Goal: Task Accomplishment & Management: Use online tool/utility

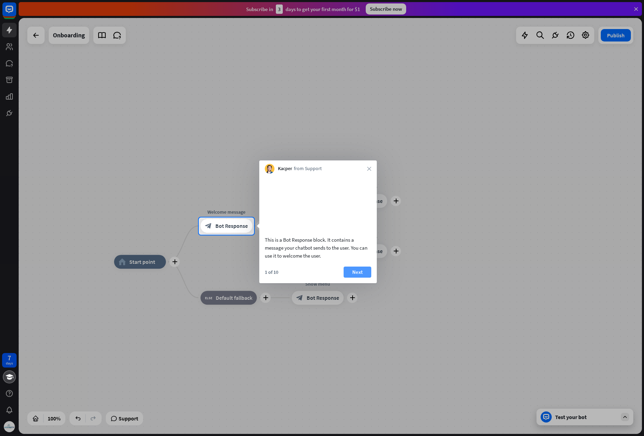
click at [361, 278] on button "Next" at bounding box center [358, 272] width 28 height 11
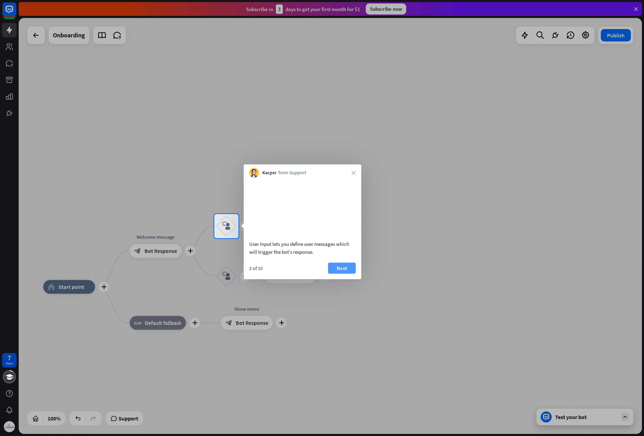
click at [345, 273] on button "Next" at bounding box center [342, 267] width 28 height 11
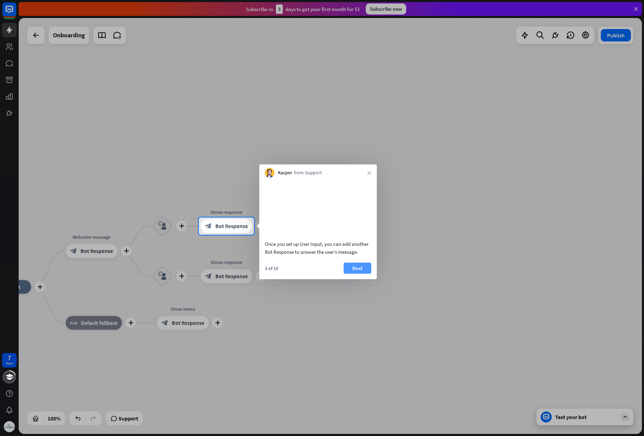
click at [357, 273] on button "Next" at bounding box center [358, 267] width 28 height 11
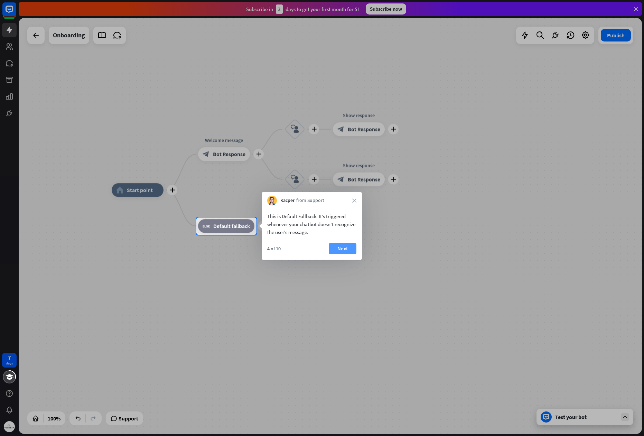
click at [331, 249] on button "Next" at bounding box center [343, 248] width 28 height 11
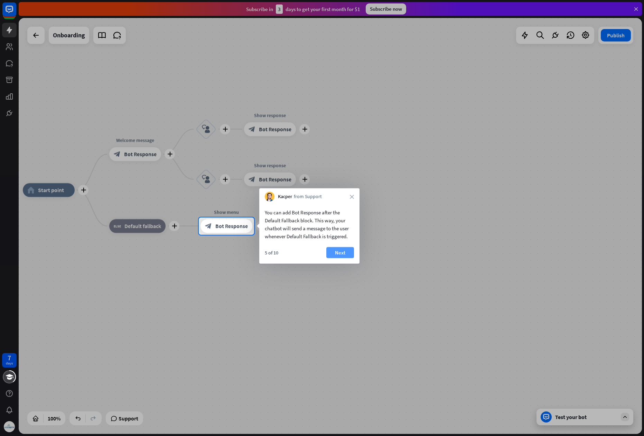
click at [342, 252] on button "Next" at bounding box center [340, 252] width 28 height 11
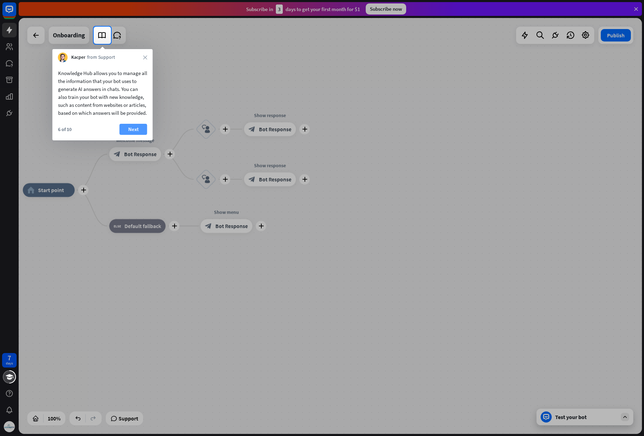
click at [135, 135] on button "Next" at bounding box center [134, 129] width 28 height 11
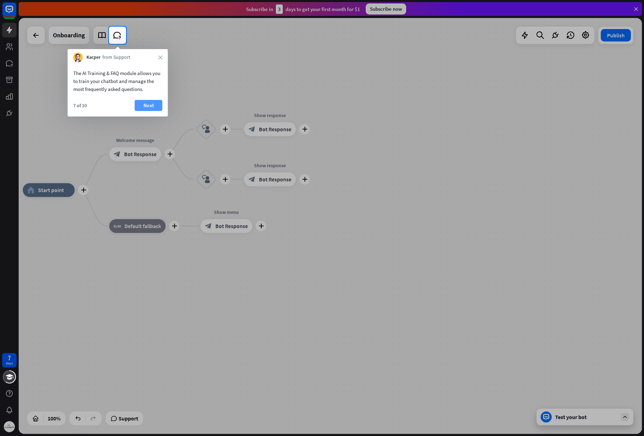
click at [144, 105] on button "Next" at bounding box center [149, 105] width 28 height 11
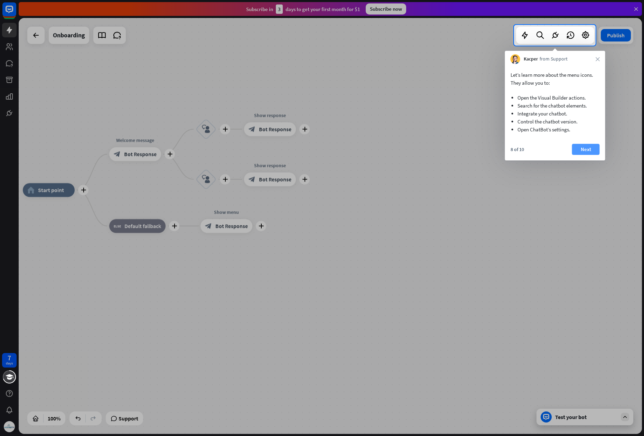
click at [582, 147] on button "Next" at bounding box center [586, 149] width 28 height 11
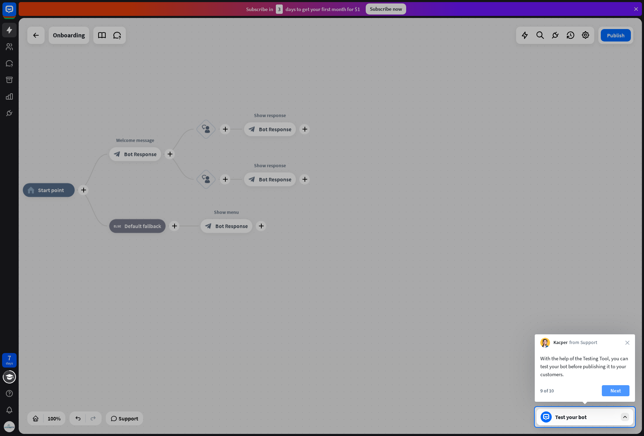
click at [608, 386] on button "Next" at bounding box center [616, 390] width 28 height 11
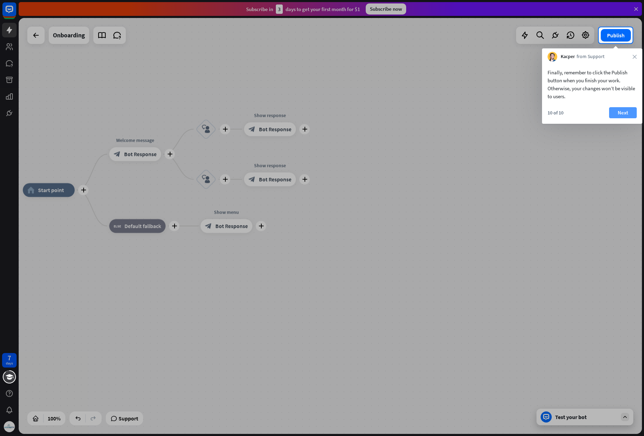
click at [624, 114] on button "Next" at bounding box center [623, 112] width 28 height 11
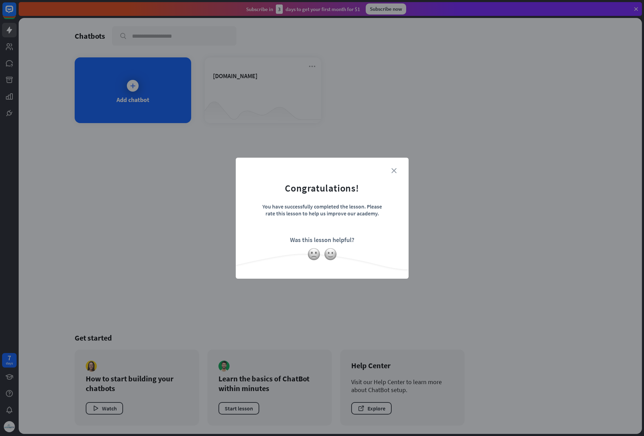
click at [394, 170] on icon "close" at bounding box center [393, 170] width 5 height 5
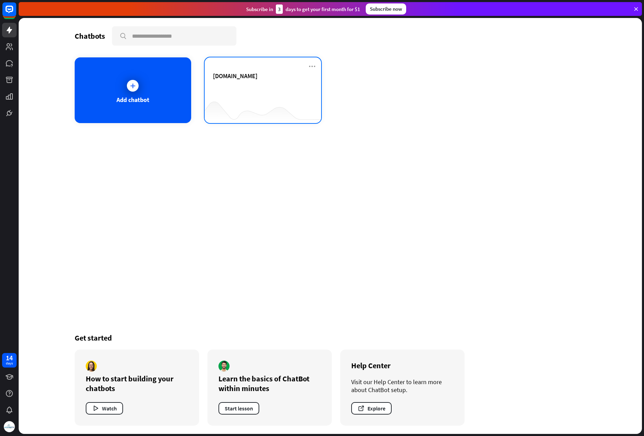
click at [267, 84] on div "[DOMAIN_NAME]" at bounding box center [263, 84] width 100 height 24
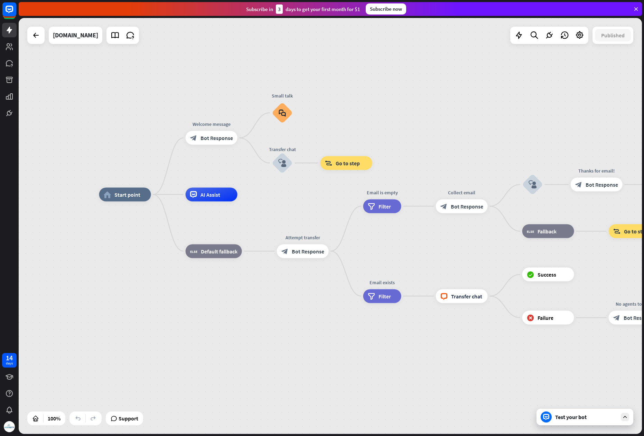
drag, startPoint x: 265, startPoint y: 312, endPoint x: 221, endPoint y: 280, distance: 54.3
click at [221, 280] on div "home_2 Start point Welcome message block_bot_response Bot Response Small talk b…" at bounding box center [410, 403] width 623 height 416
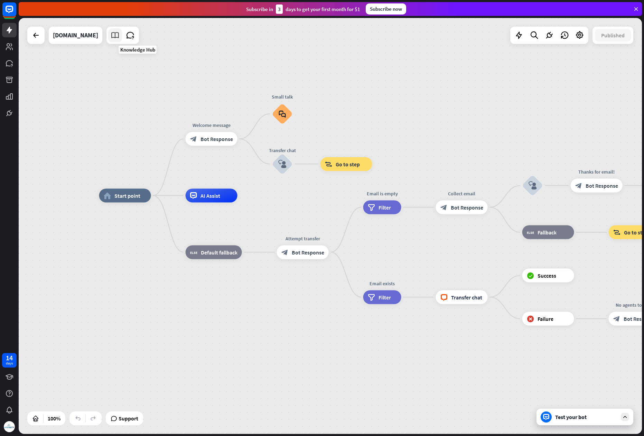
click at [120, 39] on icon at bounding box center [115, 35] width 9 height 9
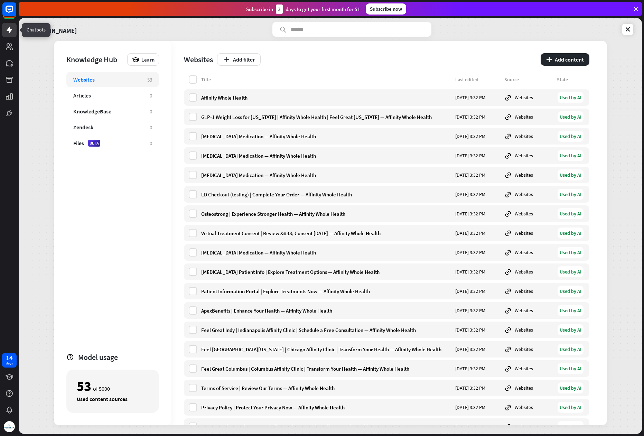
click at [7, 30] on icon at bounding box center [10, 30] width 6 height 7
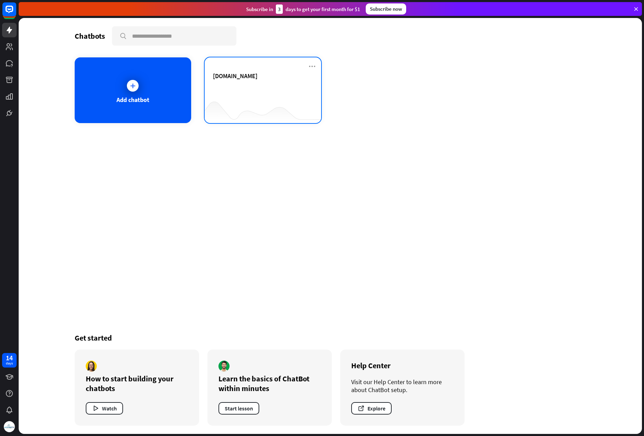
click at [216, 84] on div "[DOMAIN_NAME]" at bounding box center [263, 84] width 100 height 24
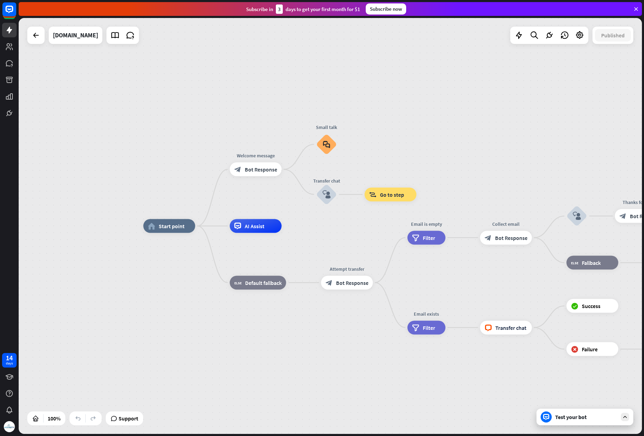
click at [576, 418] on div "Test your bot" at bounding box center [586, 416] width 62 height 7
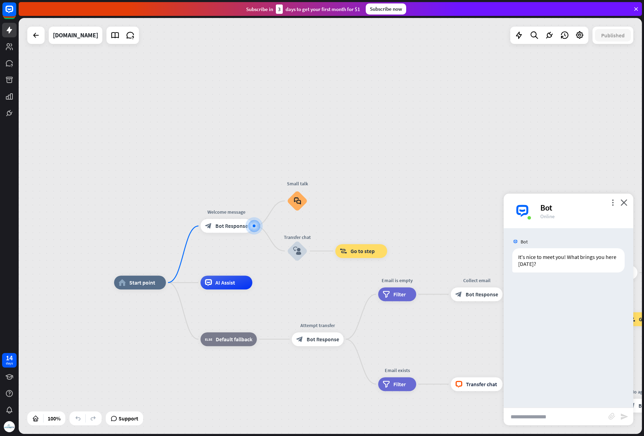
click at [527, 419] on input "text" at bounding box center [556, 416] width 105 height 17
type input "**********"
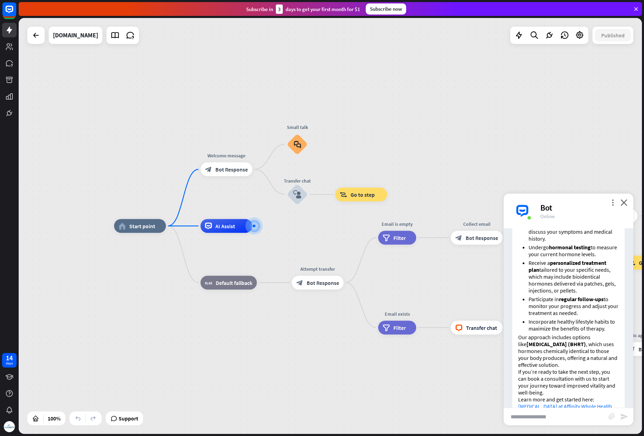
scroll to position [202, 0]
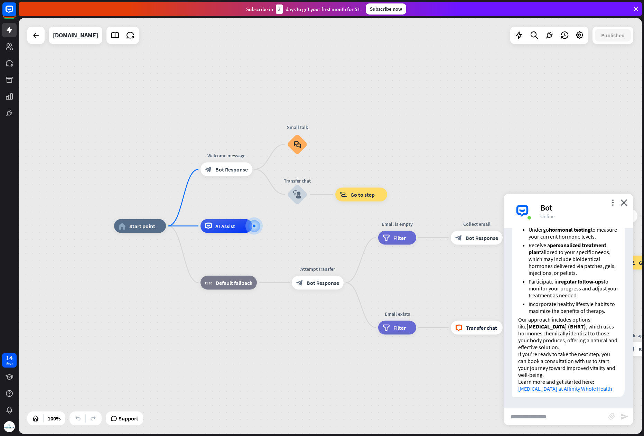
click at [541, 385] on link "[MEDICAL_DATA] at Affinity Whole Health" at bounding box center [565, 388] width 94 height 7
click at [532, 415] on input "text" at bounding box center [556, 416] width 105 height 17
type input "**********"
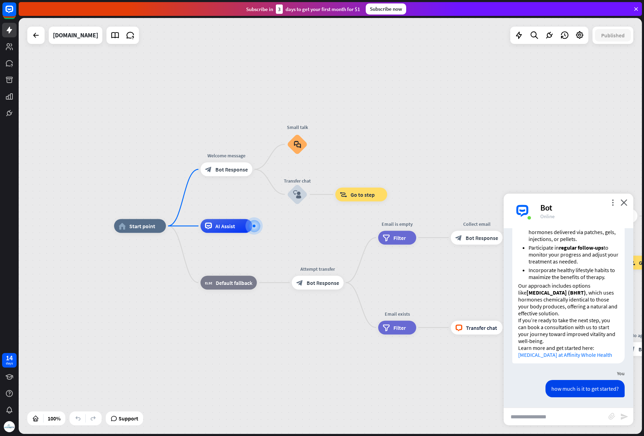
scroll to position [420, 0]
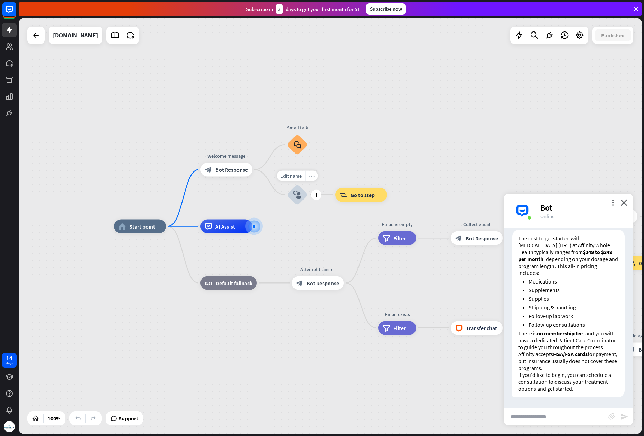
click at [298, 194] on icon "block_user_input" at bounding box center [297, 194] width 8 height 8
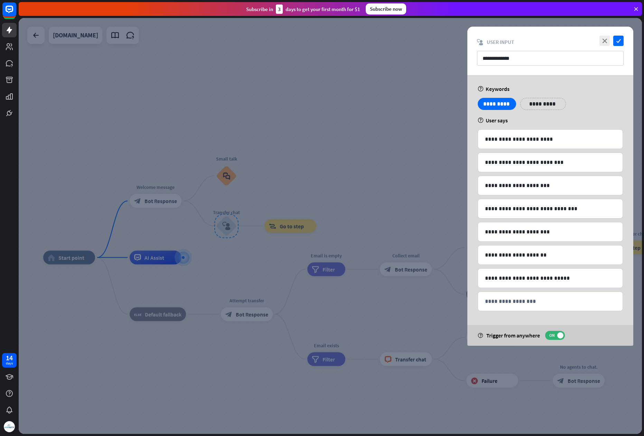
click at [357, 147] on div at bounding box center [330, 226] width 623 height 416
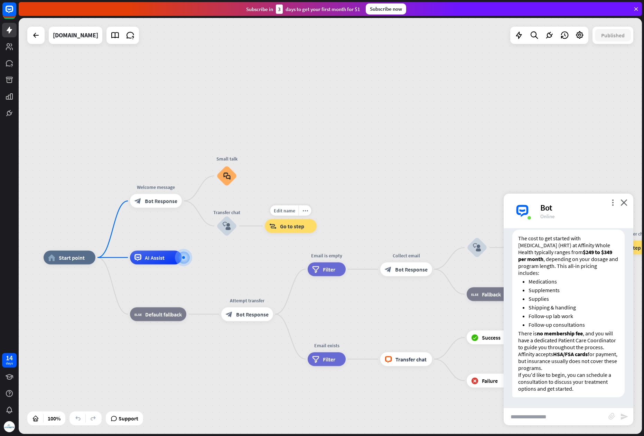
click at [288, 228] on span "Go to step" at bounding box center [292, 226] width 24 height 7
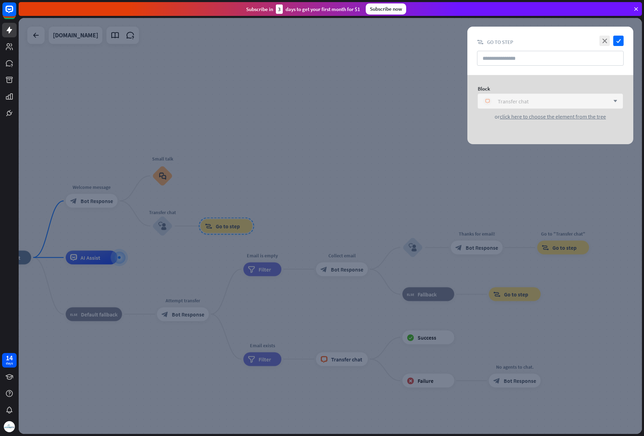
click at [532, 103] on div "block_livechat Transfer chat" at bounding box center [546, 101] width 127 height 8
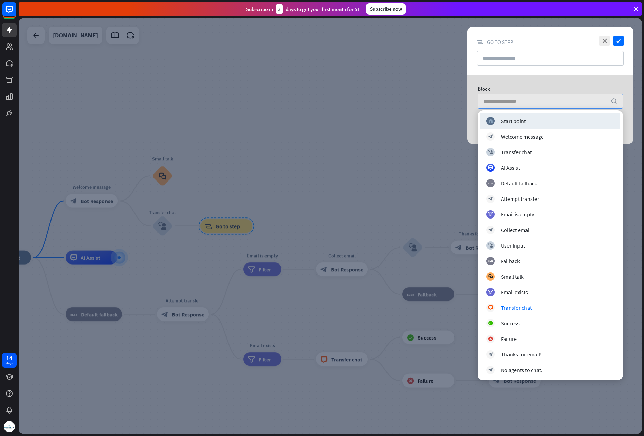
click at [533, 102] on input "search" at bounding box center [545, 101] width 124 height 14
click at [337, 113] on div at bounding box center [330, 226] width 623 height 416
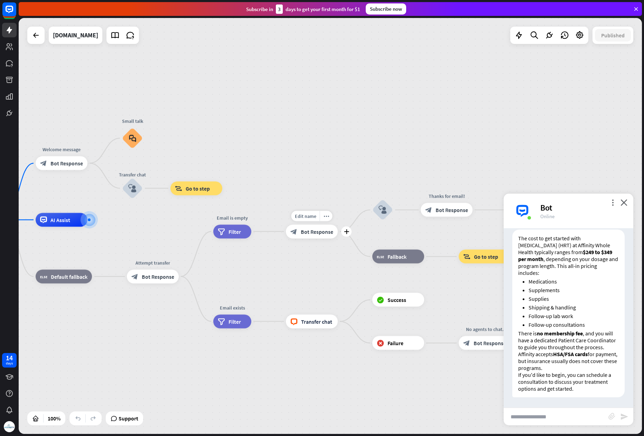
click at [315, 233] on span "Bot Response" at bounding box center [317, 231] width 32 height 7
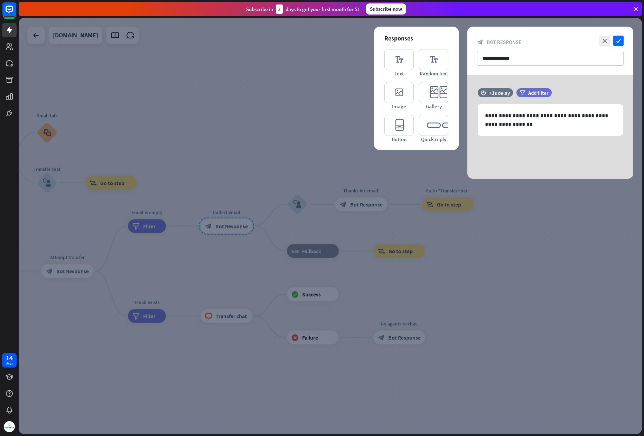
click at [272, 140] on div at bounding box center [330, 226] width 623 height 416
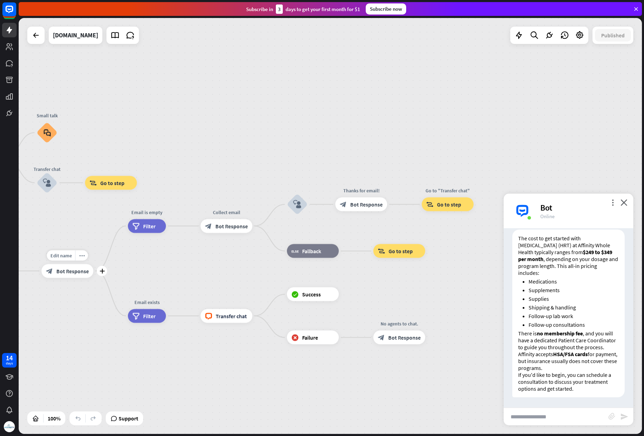
click at [69, 271] on span "Bot Response" at bounding box center [72, 271] width 32 height 7
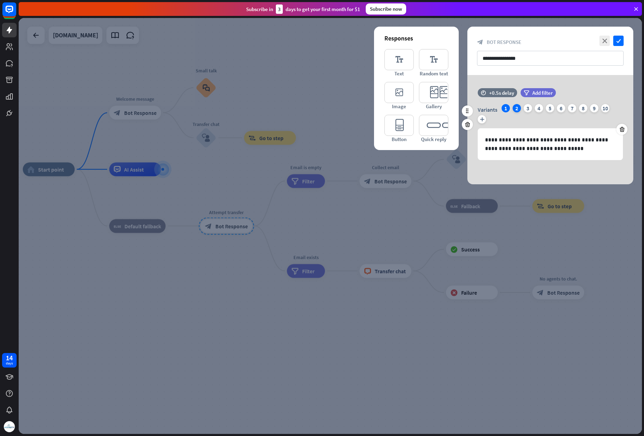
click at [518, 108] on div "2" at bounding box center [517, 108] width 8 height 8
click at [507, 108] on div "1" at bounding box center [506, 108] width 8 height 8
click at [308, 84] on div at bounding box center [330, 226] width 623 height 416
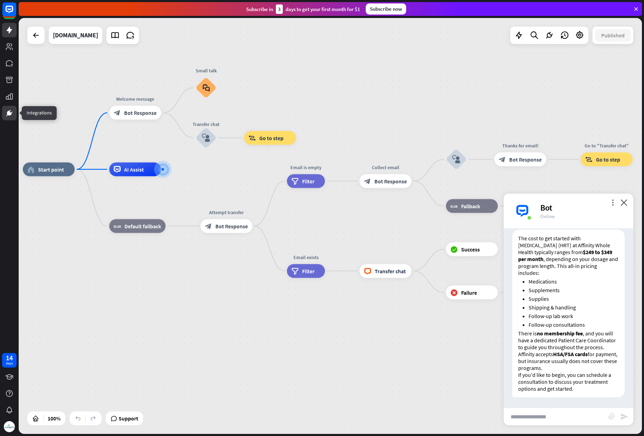
click at [8, 113] on icon at bounding box center [9, 113] width 4 height 4
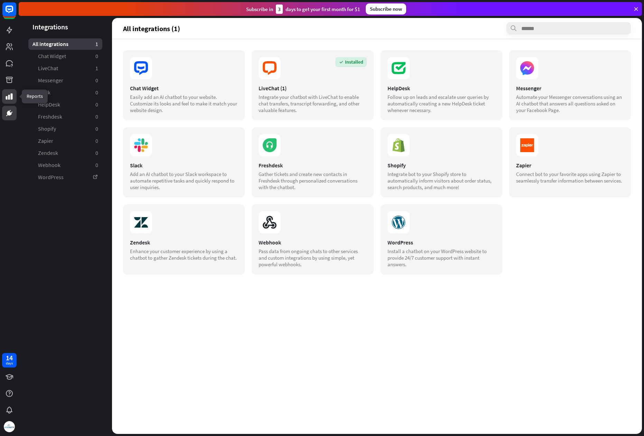
click at [9, 93] on icon at bounding box center [9, 96] width 8 height 8
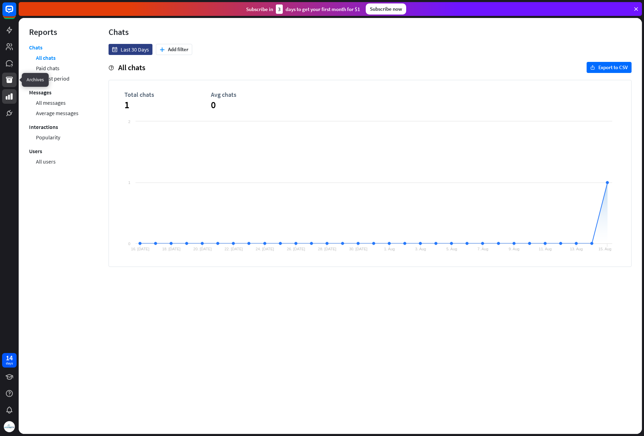
click at [9, 77] on icon at bounding box center [9, 80] width 8 height 8
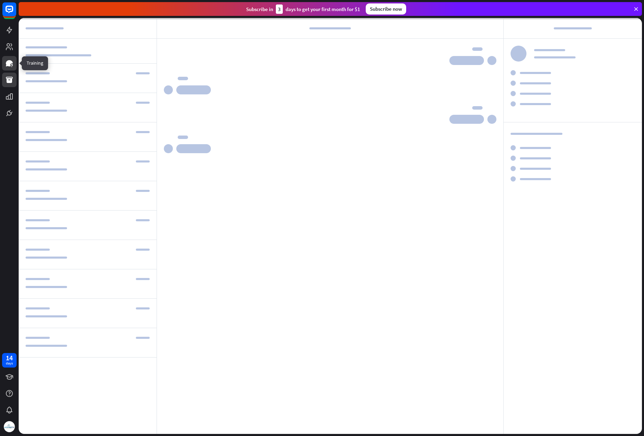
click at [9, 65] on icon at bounding box center [9, 63] width 7 height 6
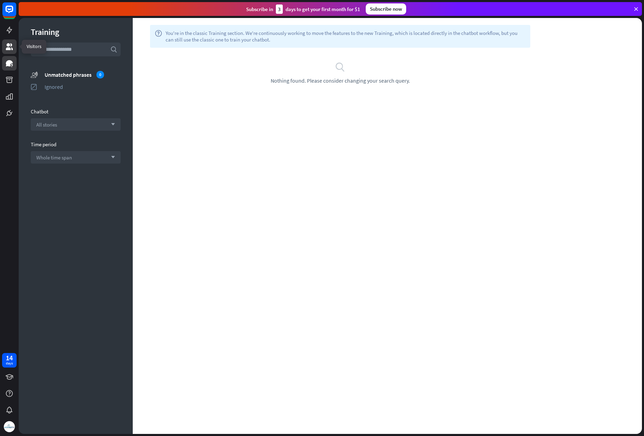
click at [12, 47] on icon at bounding box center [9, 46] width 7 height 7
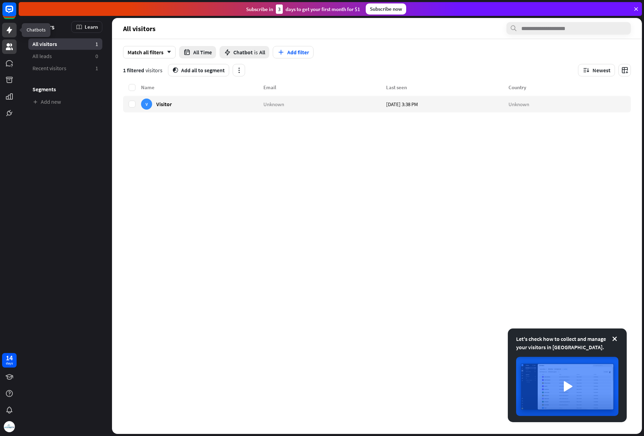
click at [10, 31] on icon at bounding box center [10, 30] width 6 height 7
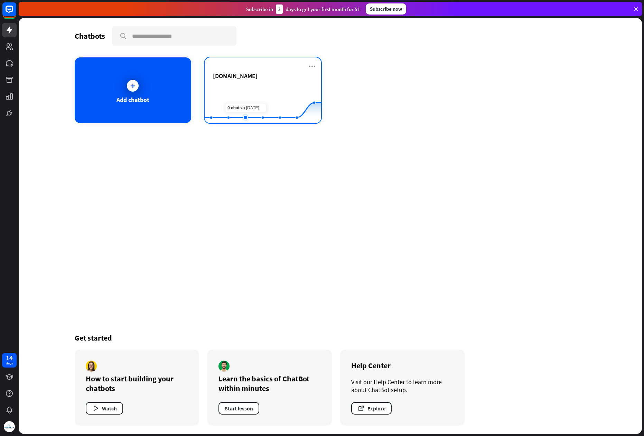
click at [254, 112] on rect at bounding box center [263, 105] width 116 height 43
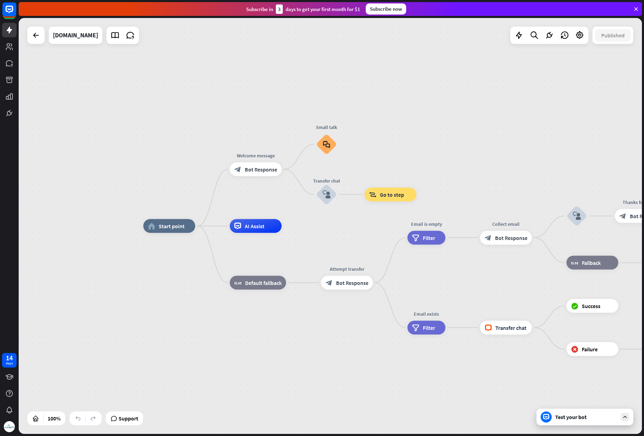
click at [592, 412] on div "Test your bot" at bounding box center [584, 417] width 97 height 17
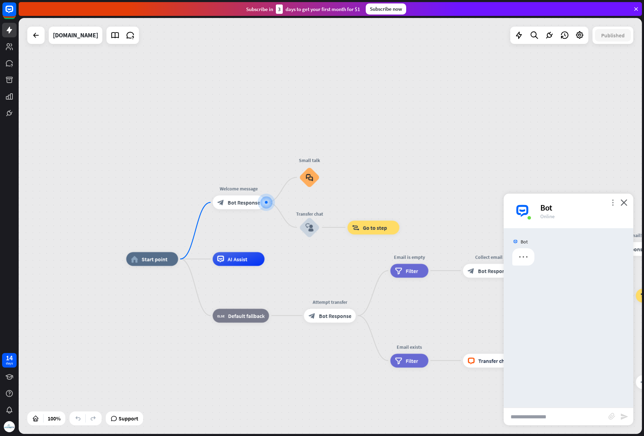
click at [614, 200] on icon "more_vert" at bounding box center [612, 202] width 7 height 7
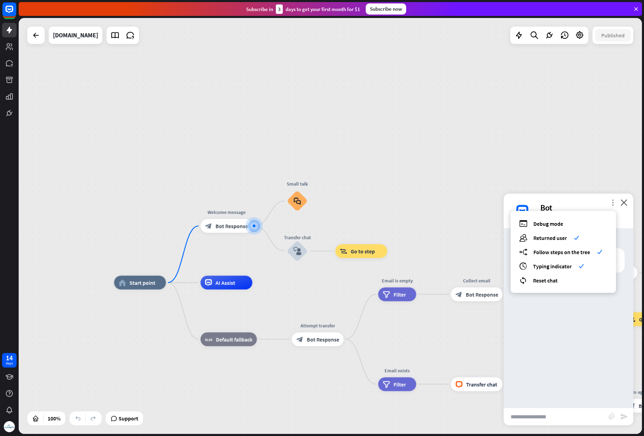
click at [612, 201] on icon "more_vert" at bounding box center [612, 202] width 7 height 7
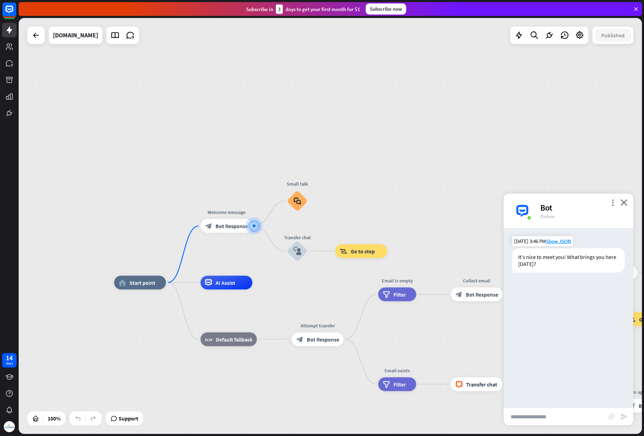
click at [555, 258] on div "It's nice to meet you! What brings you here [DATE]?" at bounding box center [568, 260] width 112 height 24
click at [148, 284] on span "Start point" at bounding box center [142, 282] width 26 height 7
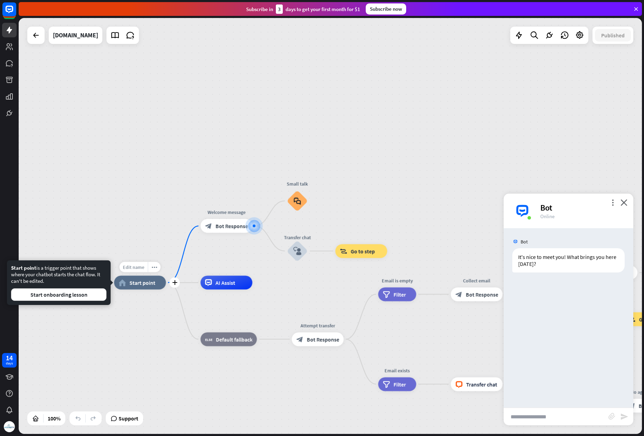
click at [137, 263] on div "Edit name" at bounding box center [134, 267] width 28 height 10
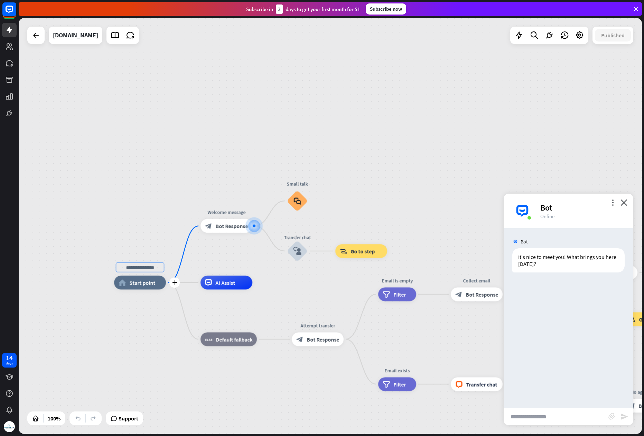
click at [129, 281] on span "Start point" at bounding box center [142, 282] width 26 height 7
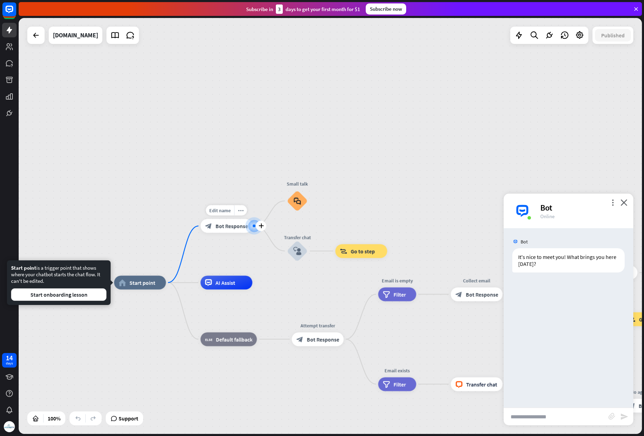
click at [225, 231] on div "block_bot_response Bot Response" at bounding box center [226, 226] width 52 height 14
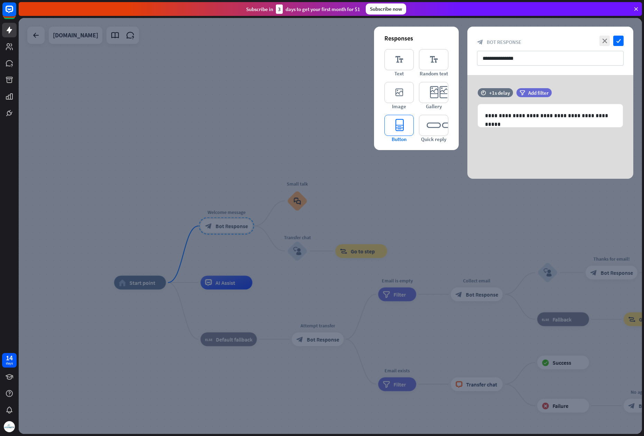
click at [402, 127] on icon "editor_button" at bounding box center [398, 125] width 29 height 21
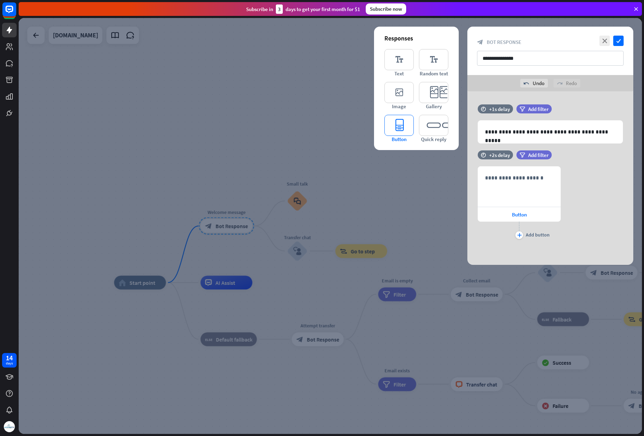
click at [402, 127] on icon "editor_button" at bounding box center [398, 125] width 29 height 21
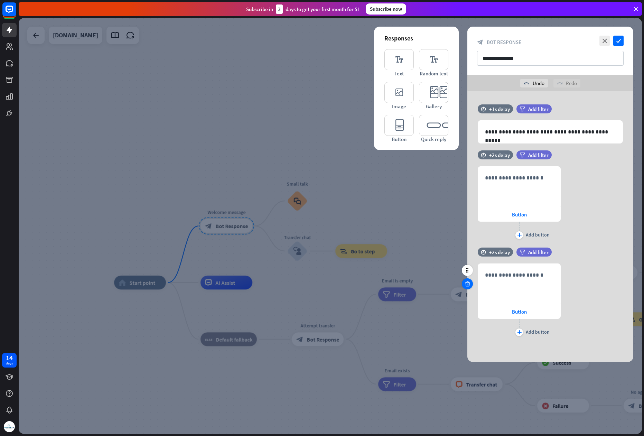
click at [466, 284] on icon at bounding box center [467, 284] width 7 height 6
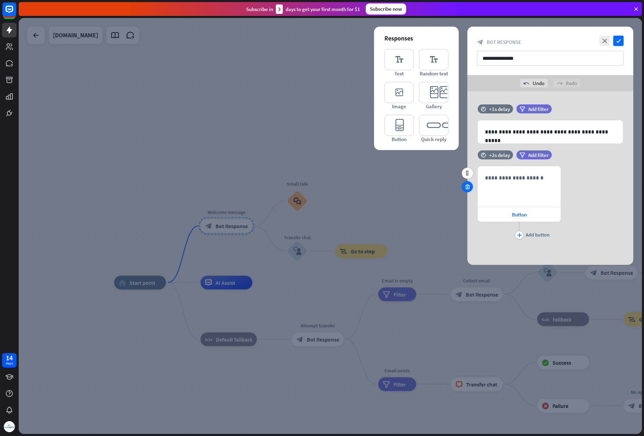
click at [466, 188] on icon at bounding box center [467, 187] width 7 height 6
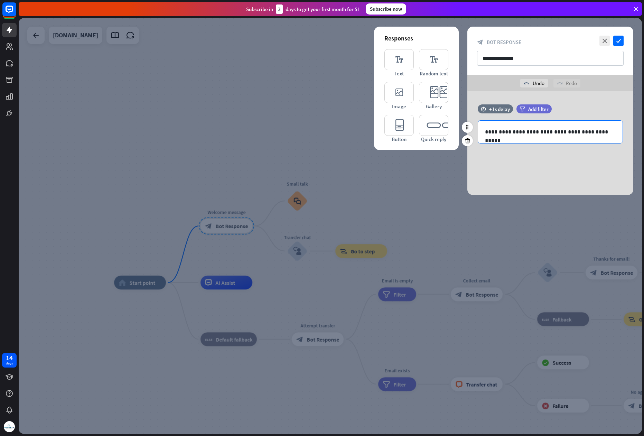
click at [521, 134] on p "**********" at bounding box center [550, 132] width 131 height 9
click at [587, 143] on icon at bounding box center [586, 144] width 7 height 7
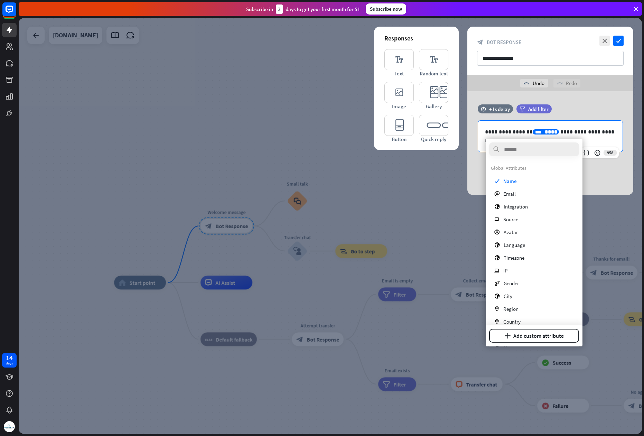
click at [591, 171] on div "**********" at bounding box center [550, 143] width 166 height 104
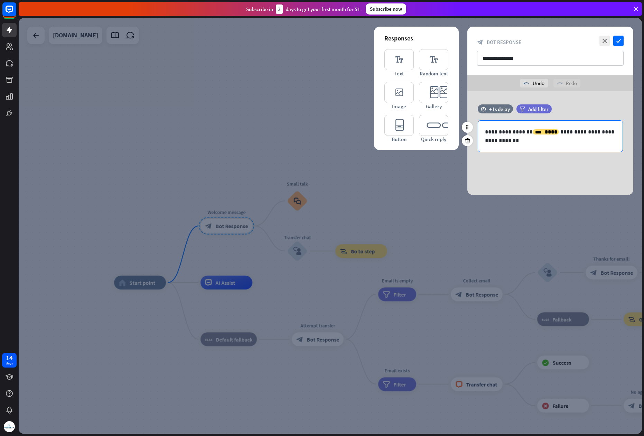
click at [547, 131] on p "**********" at bounding box center [550, 136] width 131 height 17
click at [531, 131] on p "**********" at bounding box center [550, 132] width 131 height 9
click at [602, 128] on p "**********" at bounding box center [550, 132] width 131 height 9
click at [585, 144] on icon at bounding box center [586, 144] width 7 height 7
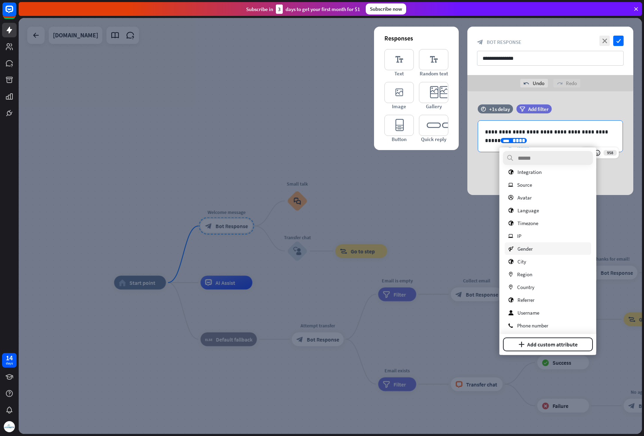
scroll to position [46, 0]
click at [477, 174] on div "**********" at bounding box center [550, 143] width 166 height 104
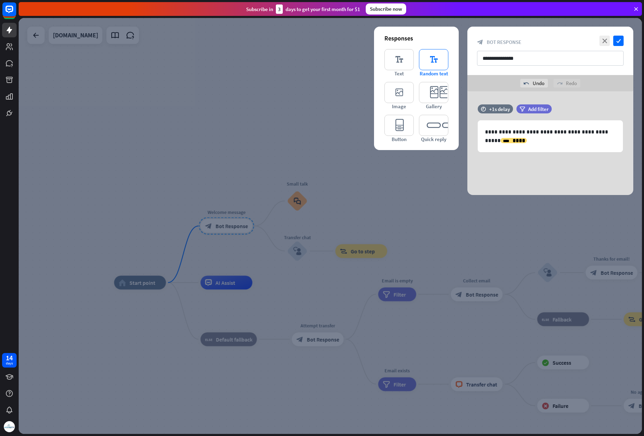
click at [428, 60] on icon "editor_text" at bounding box center [433, 59] width 29 height 21
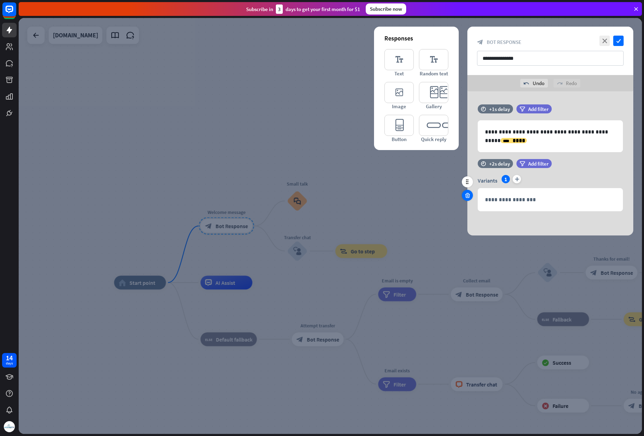
click at [469, 197] on icon at bounding box center [467, 195] width 7 height 6
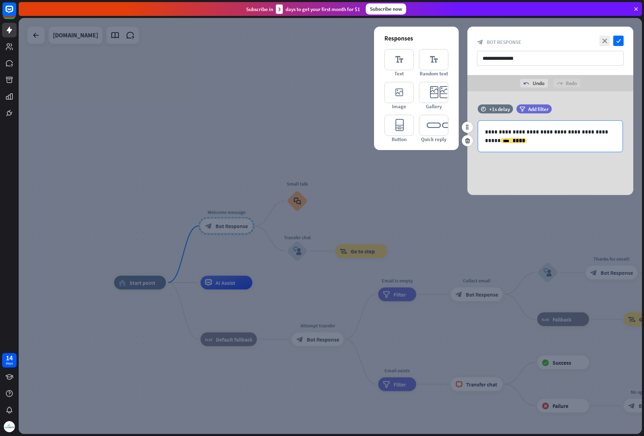
click at [557, 141] on p "**********" at bounding box center [550, 136] width 131 height 17
click at [541, 168] on div "**********" at bounding box center [550, 143] width 166 height 104
click at [400, 124] on icon "editor_button" at bounding box center [398, 125] width 29 height 21
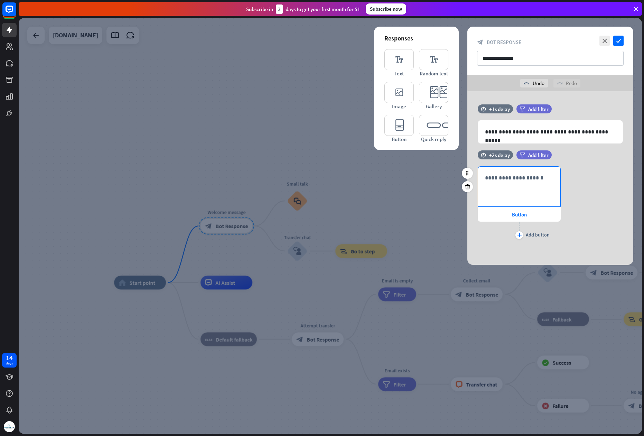
click at [506, 176] on p "**********" at bounding box center [519, 178] width 68 height 9
click at [520, 216] on span "Button" at bounding box center [519, 214] width 15 height 7
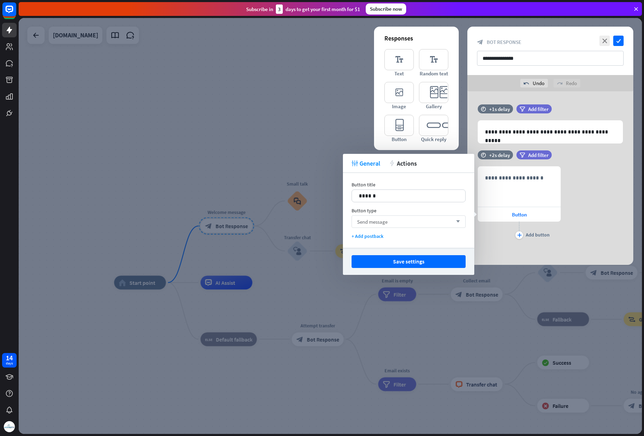
click at [431, 215] on div "Send message arrow_down" at bounding box center [409, 221] width 114 height 12
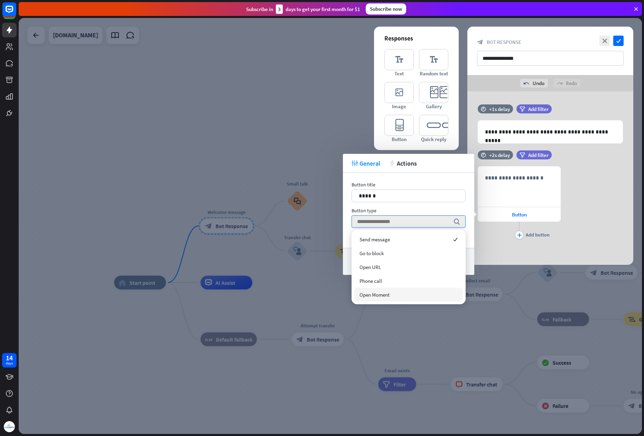
click at [382, 292] on span "Open Moment" at bounding box center [374, 294] width 30 height 7
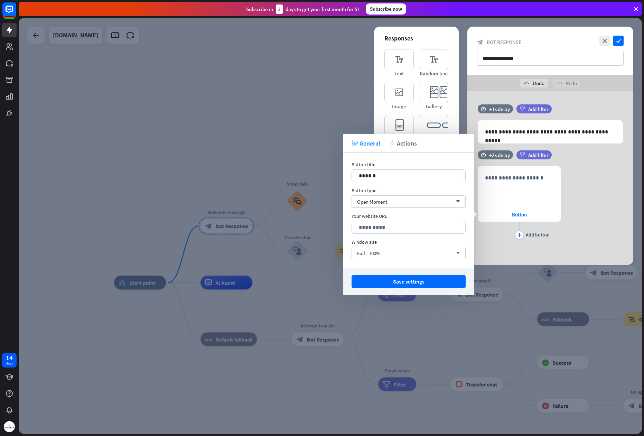
click at [414, 143] on span "Actions" at bounding box center [407, 143] width 20 height 8
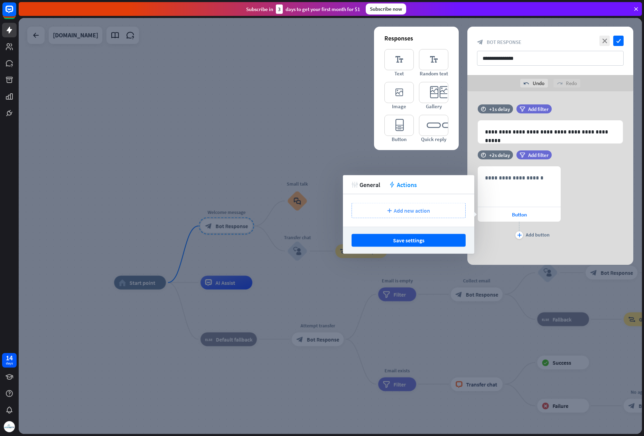
click at [400, 212] on span "Add new action" at bounding box center [412, 210] width 36 height 7
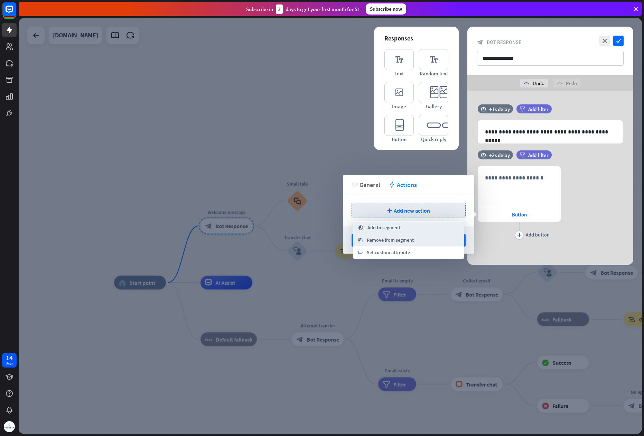
click at [371, 185] on span "General" at bounding box center [369, 184] width 21 height 8
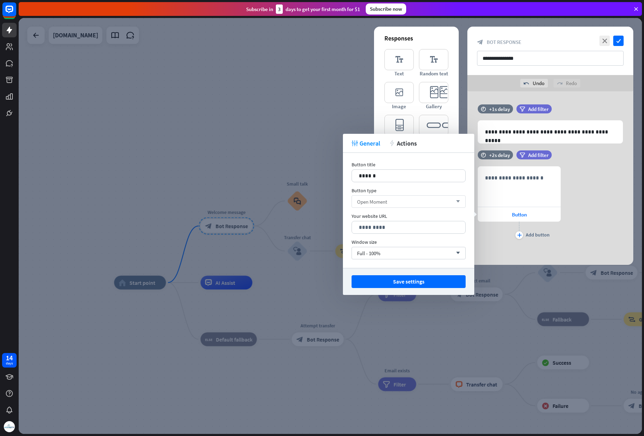
click at [397, 204] on div "Open Moment arrow_down" at bounding box center [409, 201] width 114 height 12
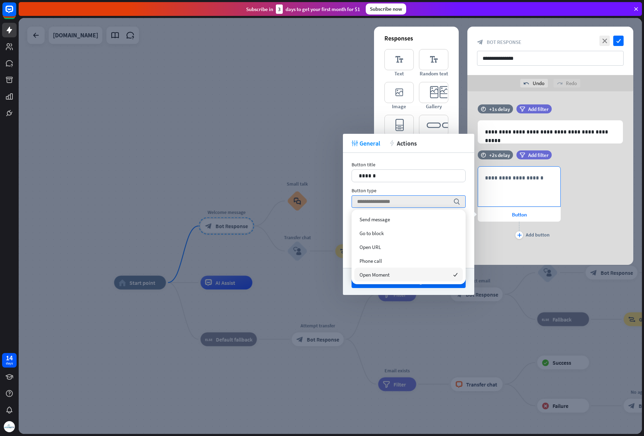
click at [527, 192] on div "**********" at bounding box center [519, 187] width 82 height 40
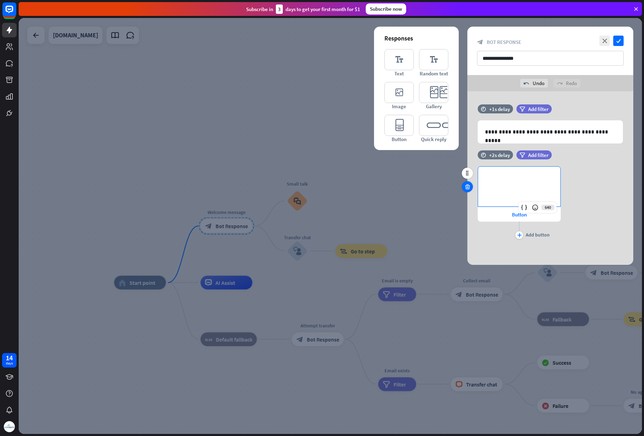
click at [470, 184] on icon at bounding box center [467, 187] width 7 height 6
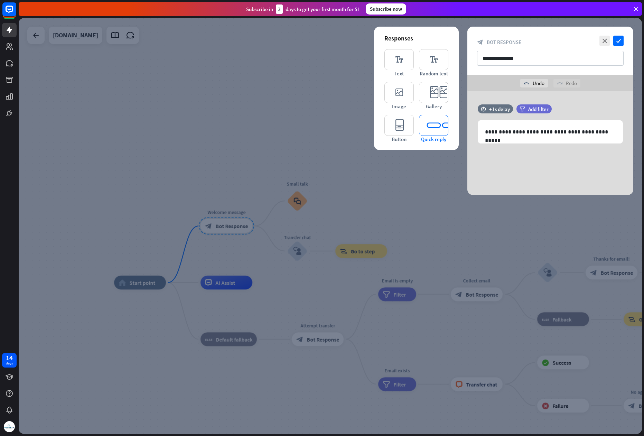
click at [431, 128] on icon "editor_quick_replies" at bounding box center [433, 125] width 29 height 21
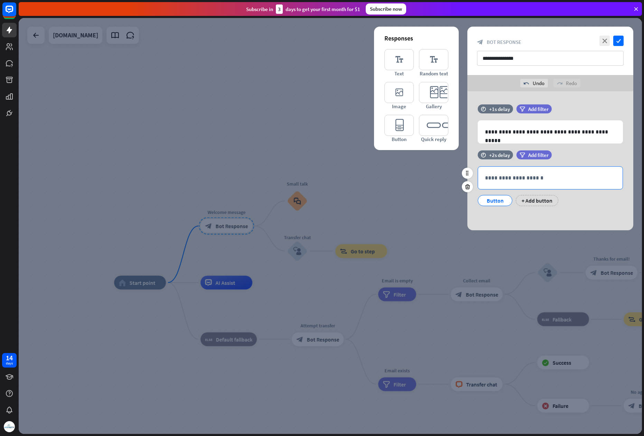
click at [504, 176] on p "**********" at bounding box center [550, 178] width 131 height 9
click at [469, 188] on icon at bounding box center [467, 187] width 7 height 6
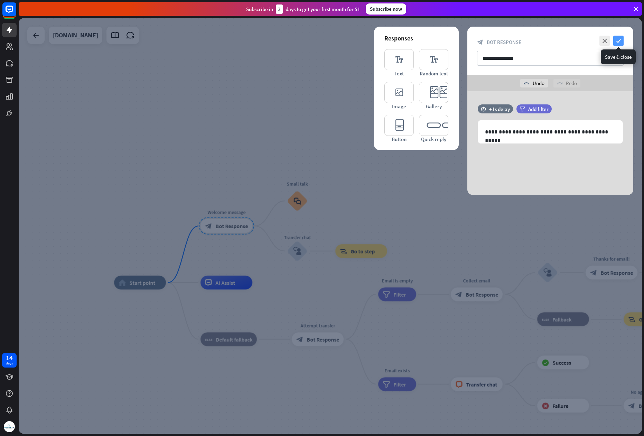
click at [619, 39] on icon "check" at bounding box center [618, 41] width 10 height 10
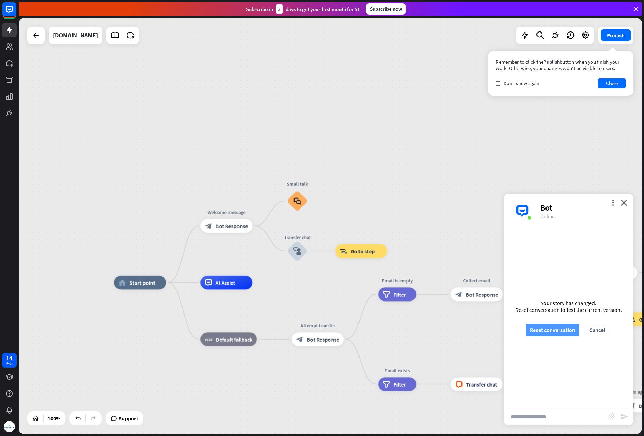
click at [561, 332] on button "Reset conversation" at bounding box center [552, 330] width 53 height 13
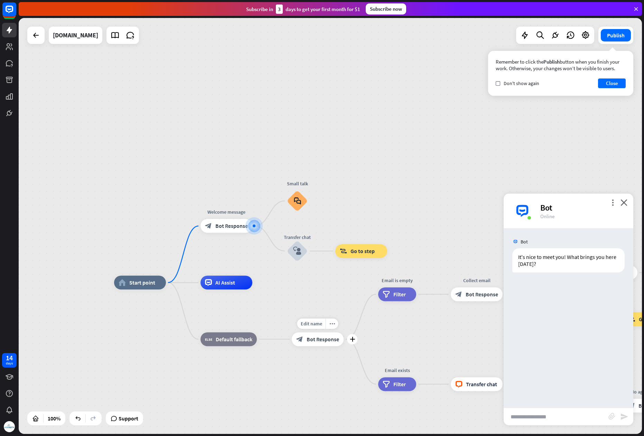
click at [313, 342] on span "Bot Response" at bounding box center [323, 339] width 32 height 7
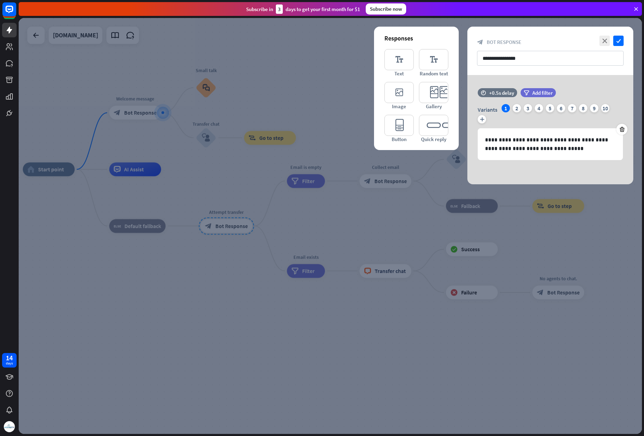
click at [329, 332] on div at bounding box center [330, 226] width 623 height 416
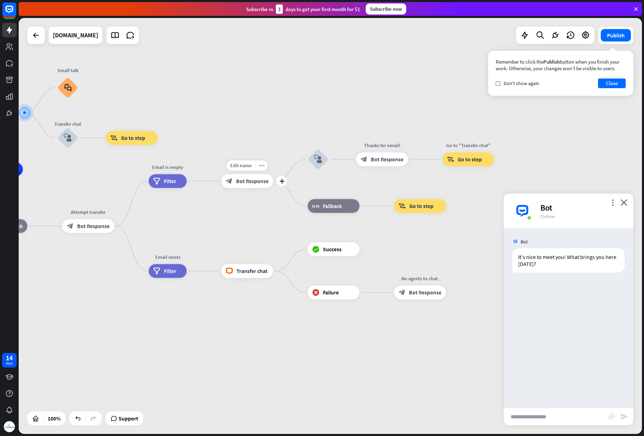
click at [245, 183] on span "Bot Response" at bounding box center [252, 181] width 32 height 7
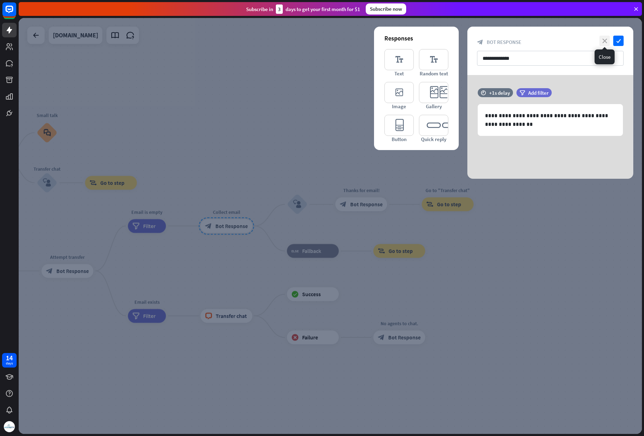
click at [606, 42] on icon "close" at bounding box center [604, 41] width 10 height 10
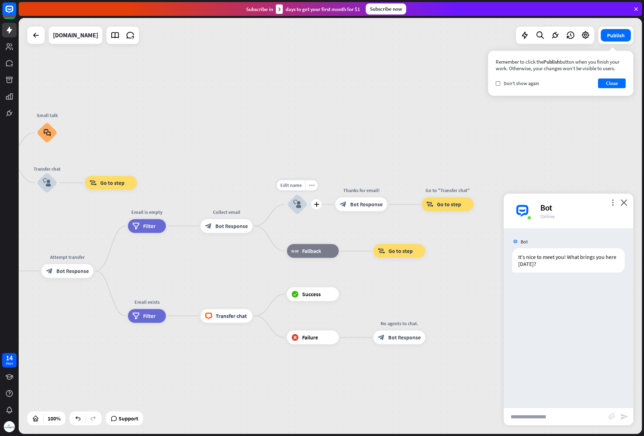
click at [300, 206] on icon "block_user_input" at bounding box center [297, 204] width 8 height 8
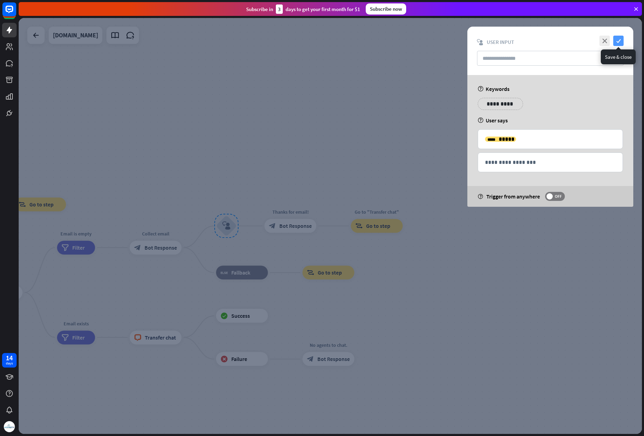
click at [616, 38] on icon "check" at bounding box center [618, 41] width 10 height 10
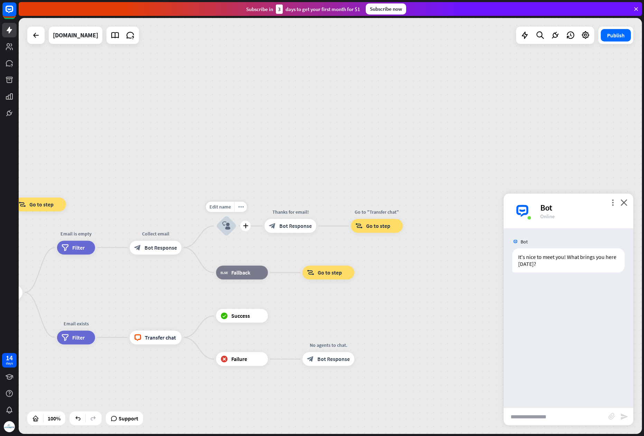
click at [229, 229] on icon "block_user_input" at bounding box center [226, 226] width 8 height 8
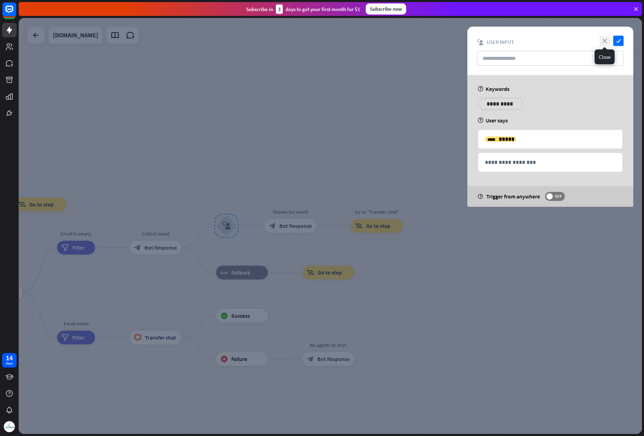
click at [601, 39] on icon "close" at bounding box center [604, 41] width 10 height 10
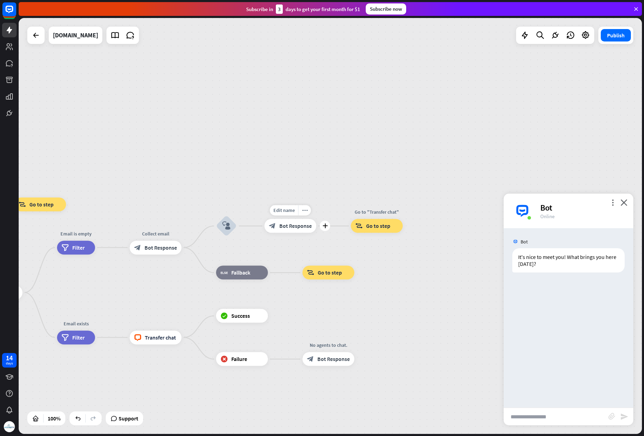
click at [283, 227] on span "Bot Response" at bounding box center [295, 226] width 32 height 7
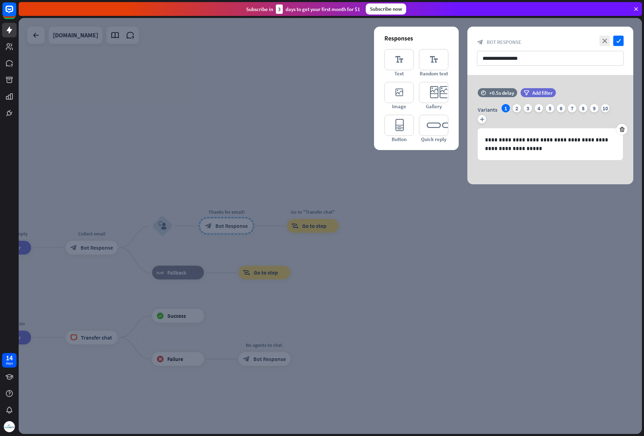
click at [209, 251] on div at bounding box center [330, 226] width 623 height 416
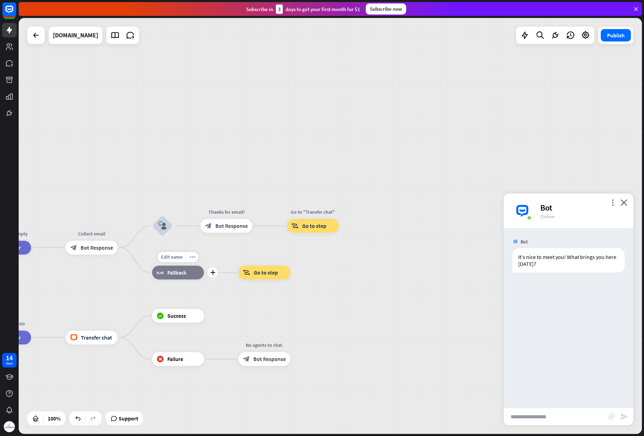
click at [181, 270] on span "Fallback" at bounding box center [176, 272] width 19 height 7
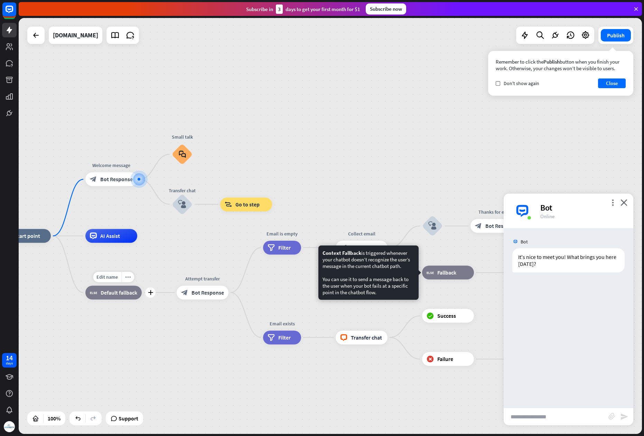
click at [119, 288] on div "block_fallback Default fallback" at bounding box center [113, 293] width 56 height 14
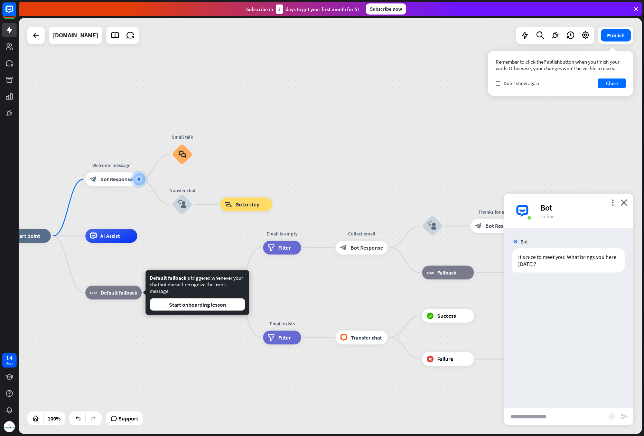
click at [151, 260] on div "home_2 Start point Welcome message block_bot_response Bot Response Small talk b…" at bounding box center [310, 444] width 623 height 416
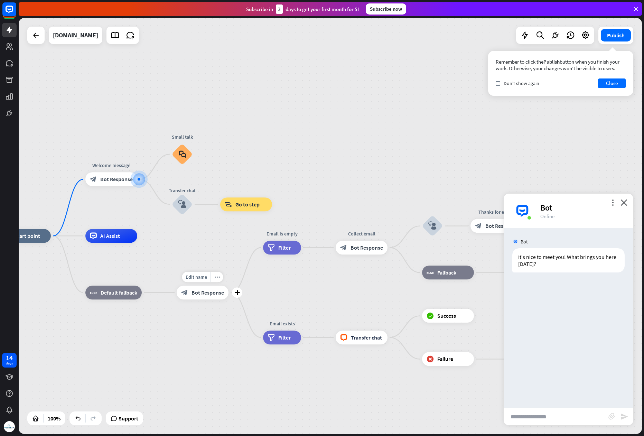
click at [193, 295] on span "Bot Response" at bounding box center [207, 292] width 32 height 7
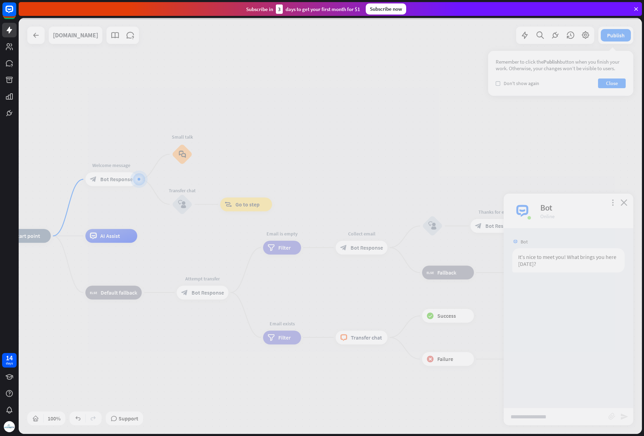
click at [190, 234] on div at bounding box center [330, 226] width 623 height 416
click at [635, 9] on icon at bounding box center [636, 9] width 6 height 6
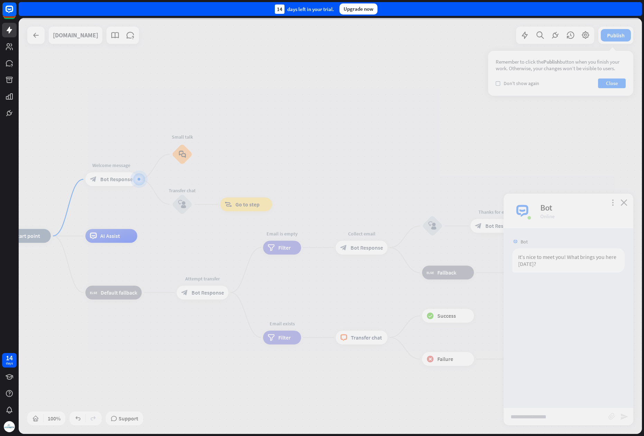
click at [247, 75] on div at bounding box center [330, 226] width 623 height 416
click at [7, 34] on icon at bounding box center [9, 30] width 8 height 8
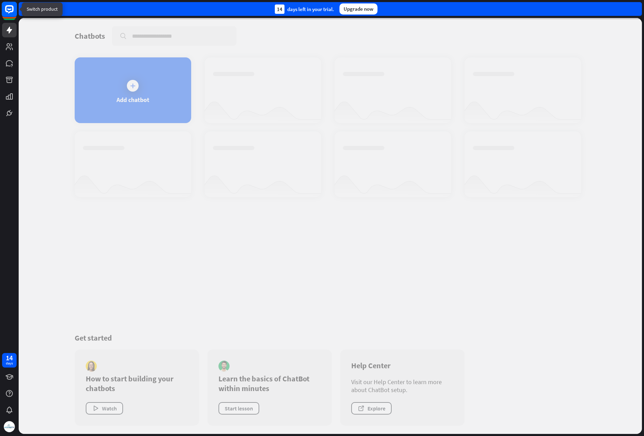
click at [9, 11] on rect at bounding box center [9, 9] width 15 height 15
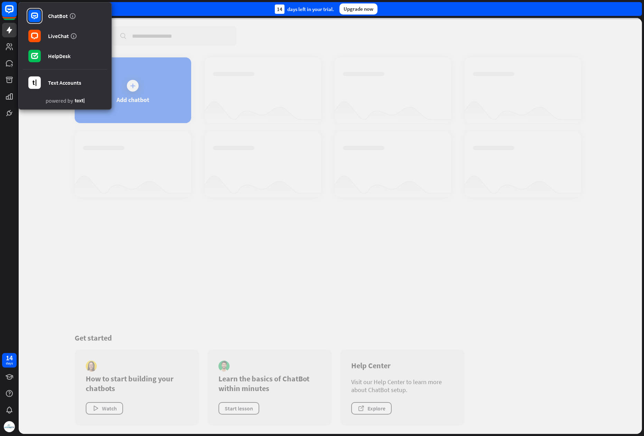
click at [9, 11] on rect at bounding box center [9, 9] width 15 height 15
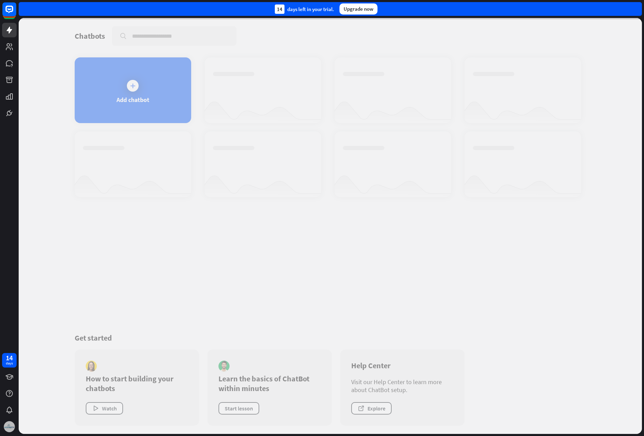
click at [8, 427] on img at bounding box center [9, 426] width 11 height 11
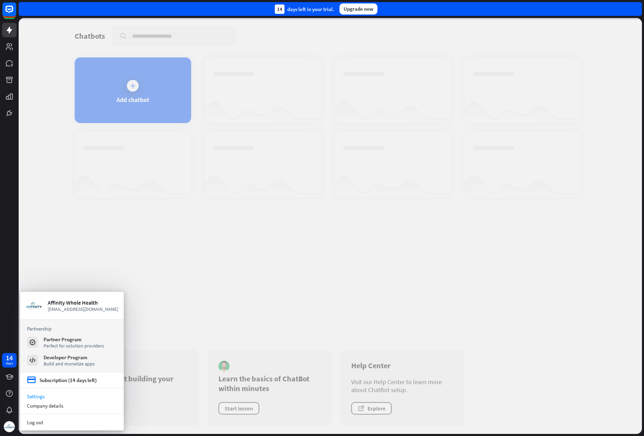
click at [40, 395] on link "Settings" at bounding box center [72, 396] width 104 height 9
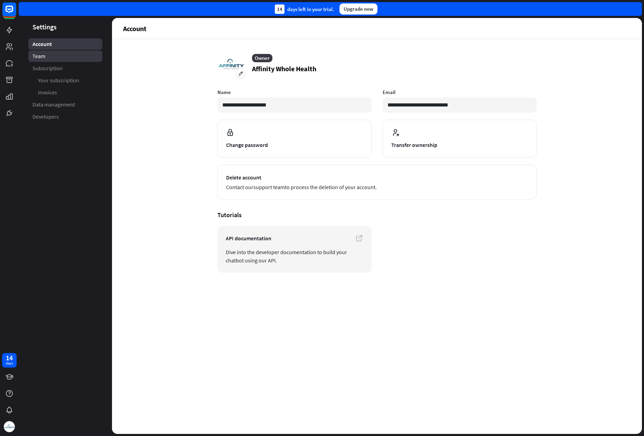
click at [44, 58] on span "Team" at bounding box center [38, 56] width 13 height 7
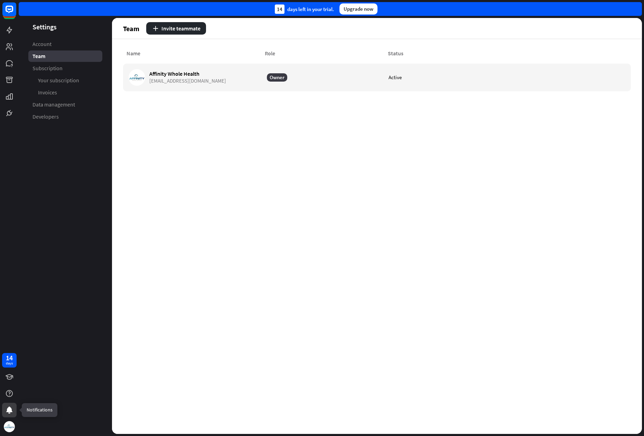
click at [10, 412] on icon at bounding box center [9, 410] width 8 height 8
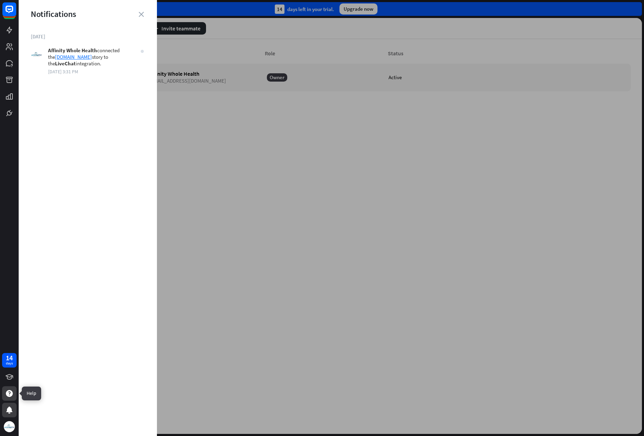
click at [10, 390] on icon at bounding box center [9, 393] width 7 height 7
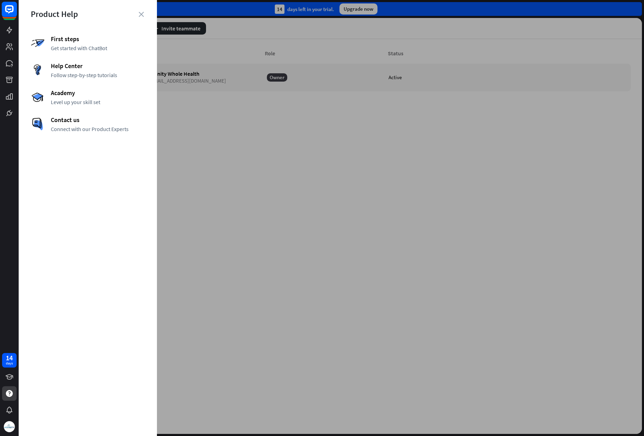
click at [9, 5] on rect at bounding box center [9, 9] width 15 height 15
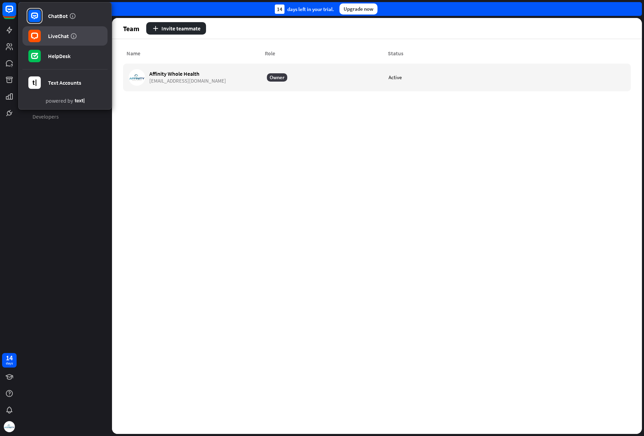
click at [51, 30] on link "LiveChat" at bounding box center [64, 35] width 85 height 19
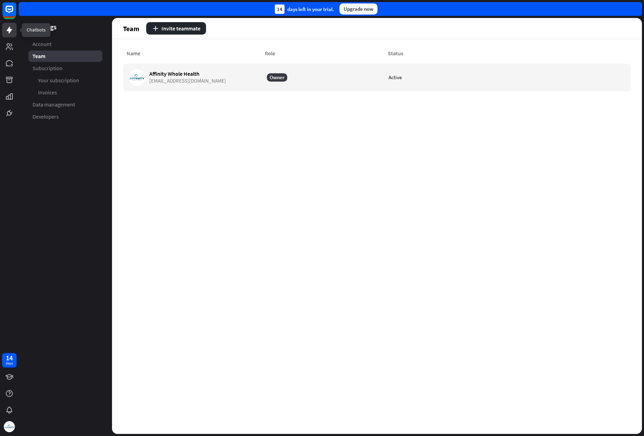
click at [10, 32] on icon at bounding box center [9, 30] width 8 height 8
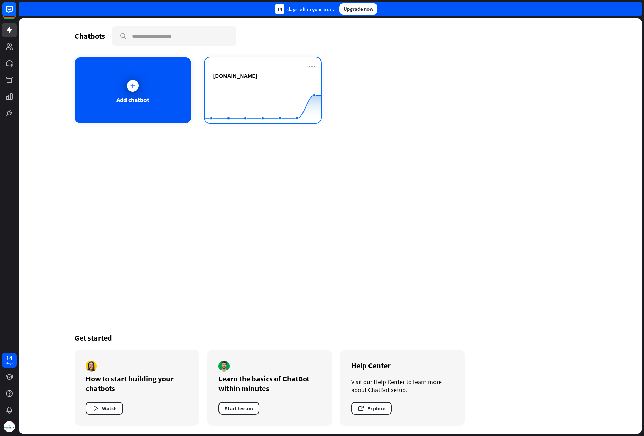
click at [249, 86] on rect at bounding box center [263, 105] width 116 height 43
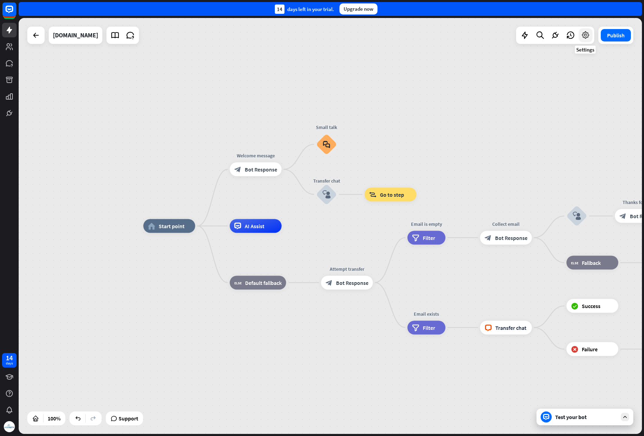
click at [585, 36] on icon at bounding box center [585, 35] width 9 height 9
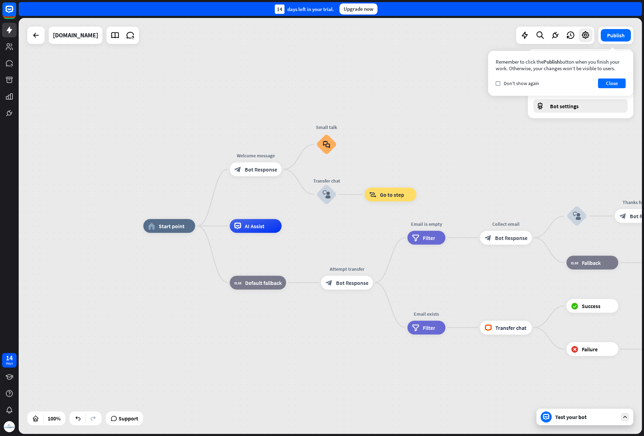
click at [563, 108] on span "Bot settings" at bounding box center [564, 106] width 29 height 7
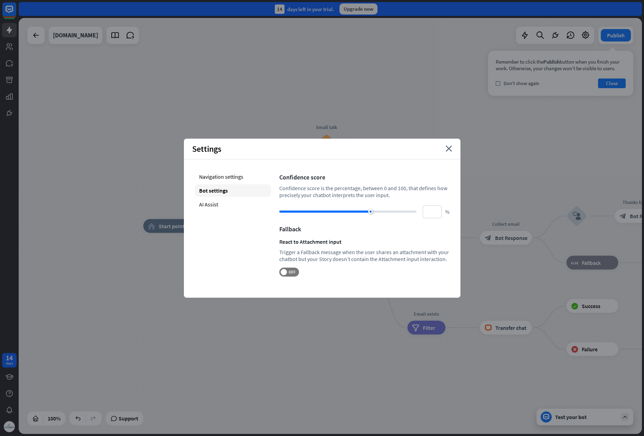
click at [286, 230] on div "Fallback" at bounding box center [364, 229] width 170 height 8
click at [215, 177] on div "Navigation settings" at bounding box center [233, 176] width 76 height 12
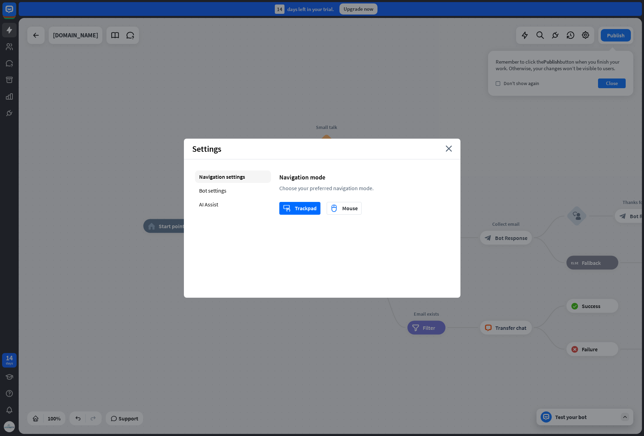
drag, startPoint x: 211, startPoint y: 190, endPoint x: 210, endPoint y: 197, distance: 6.9
click at [211, 191] on div "Bot settings" at bounding box center [233, 190] width 76 height 12
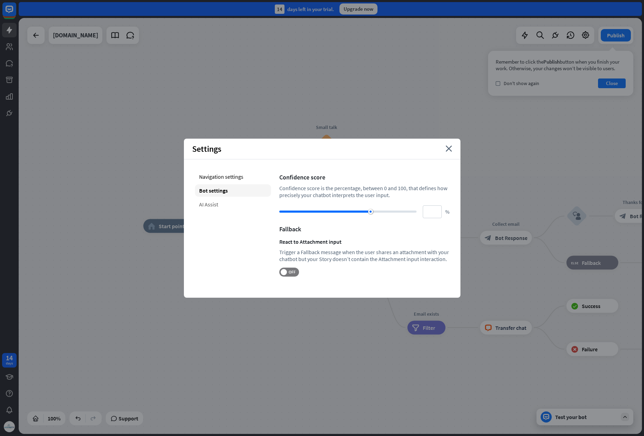
click at [209, 198] on div "AI Assist" at bounding box center [233, 204] width 76 height 12
type input "**"
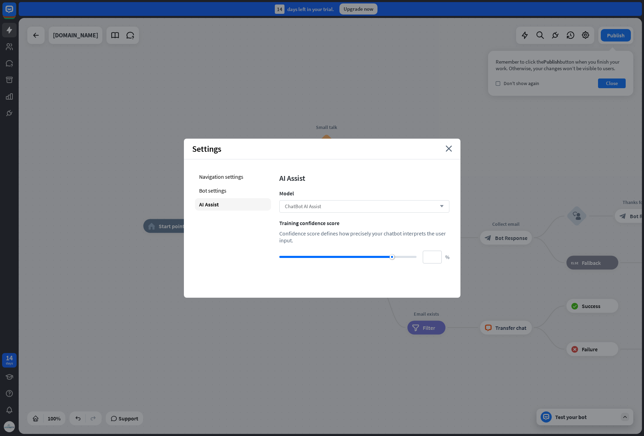
click at [338, 205] on div "ChatBot AI Assist arrow_down" at bounding box center [364, 206] width 170 height 12
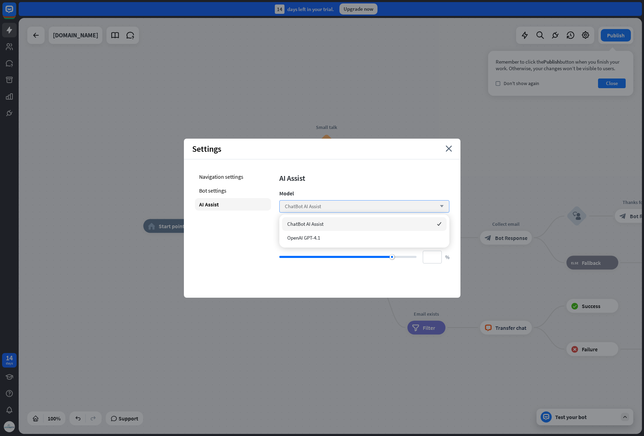
click at [339, 205] on div "ChatBot AI Assist arrow_down" at bounding box center [364, 206] width 170 height 12
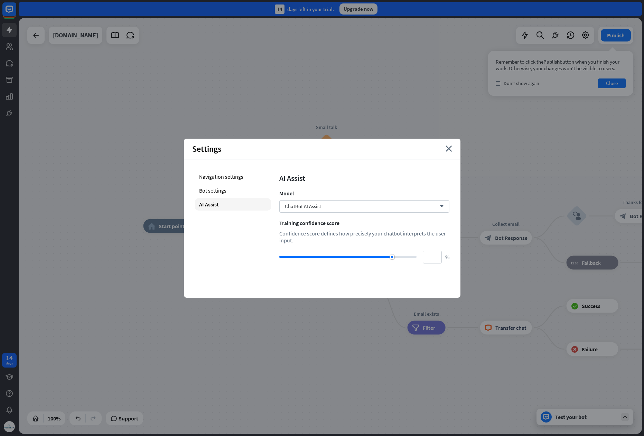
click at [445, 150] on div "Settings close" at bounding box center [322, 149] width 277 height 21
click at [446, 149] on icon "close" at bounding box center [449, 149] width 7 height 6
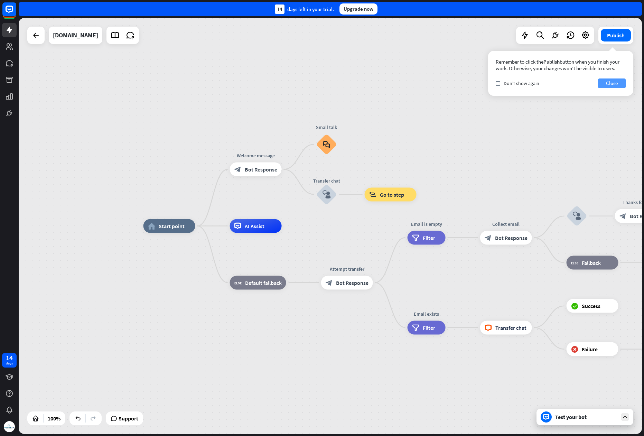
click at [608, 88] on button "Close" at bounding box center [612, 83] width 28 height 10
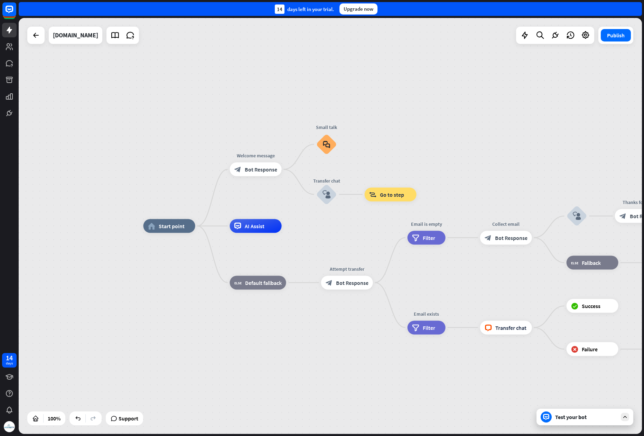
click at [562, 418] on div "Test your bot" at bounding box center [586, 416] width 62 height 7
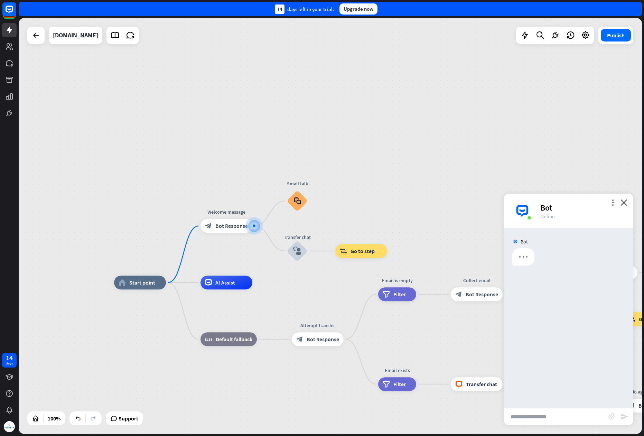
click at [550, 418] on input "text" at bounding box center [556, 416] width 105 height 17
type input "*"
type input "**********"
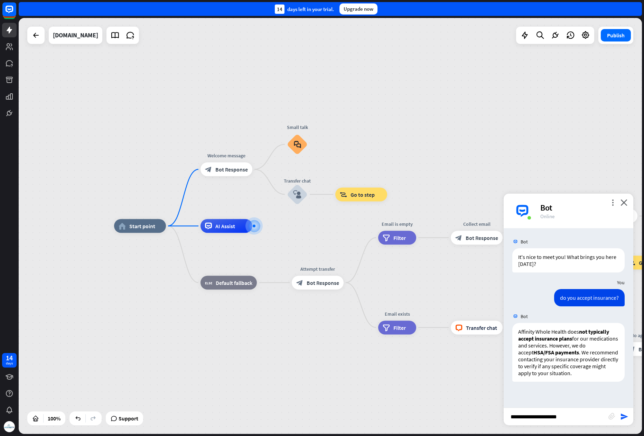
type input "**********"
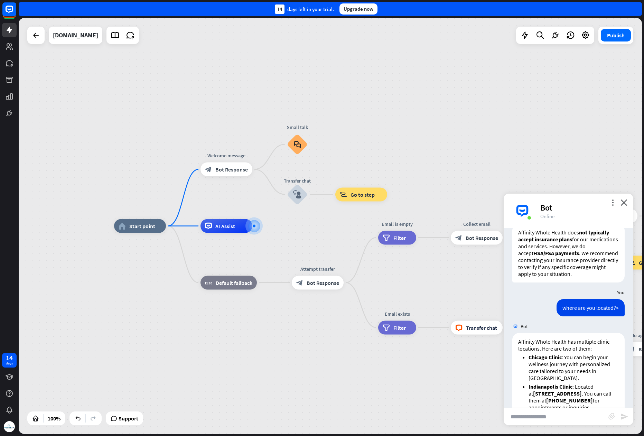
scroll to position [127, 0]
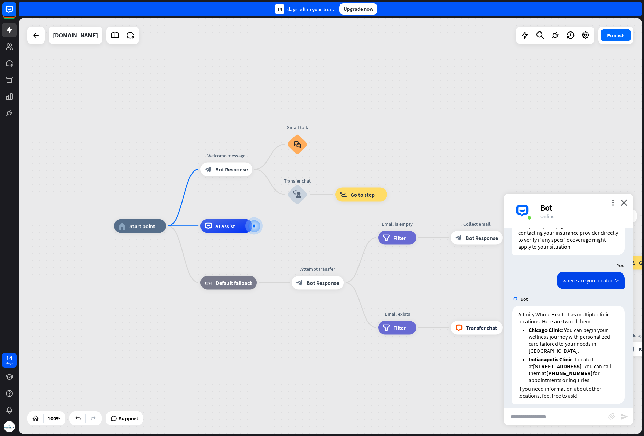
click at [525, 414] on input "text" at bounding box center [556, 416] width 105 height 17
type input "**********"
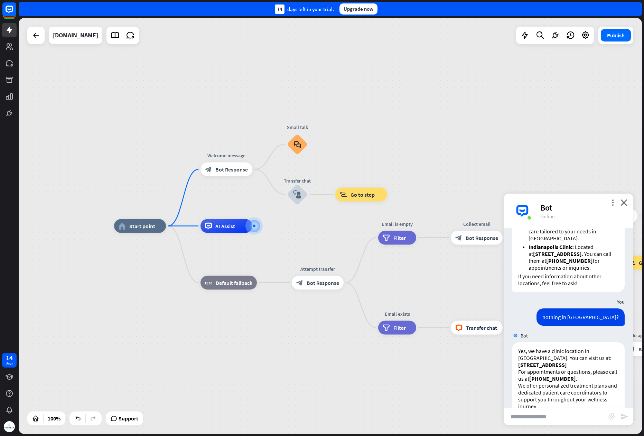
scroll to position [256, 0]
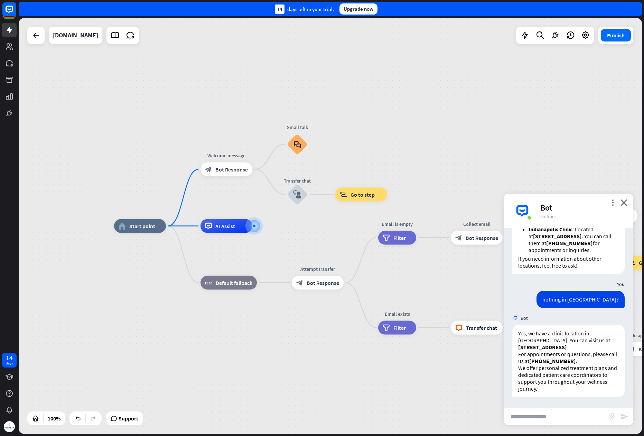
click at [553, 416] on input "text" at bounding box center [556, 416] width 105 height 17
type input "**********"
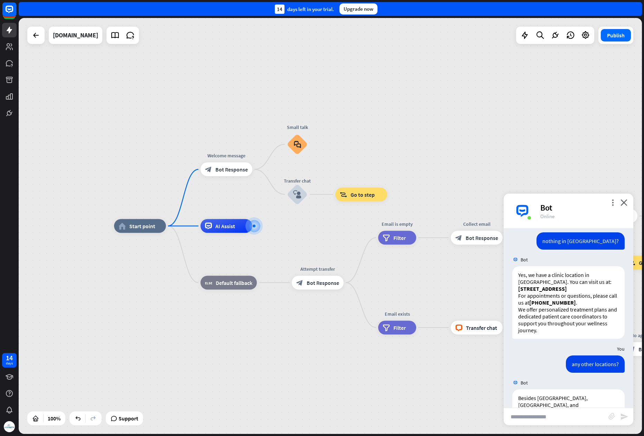
scroll to position [386, 0]
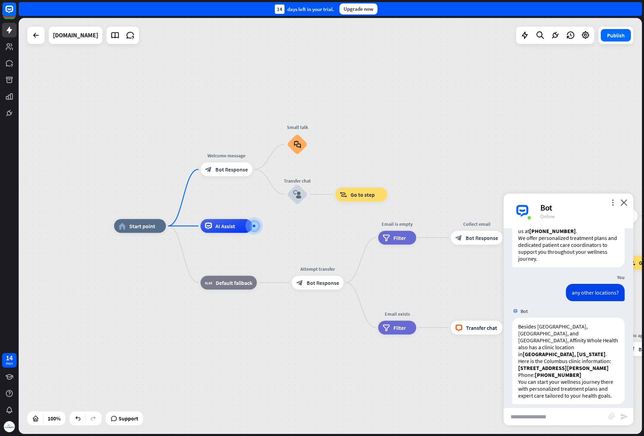
click at [533, 420] on input "text" at bounding box center [556, 416] width 105 height 17
type input "**********"
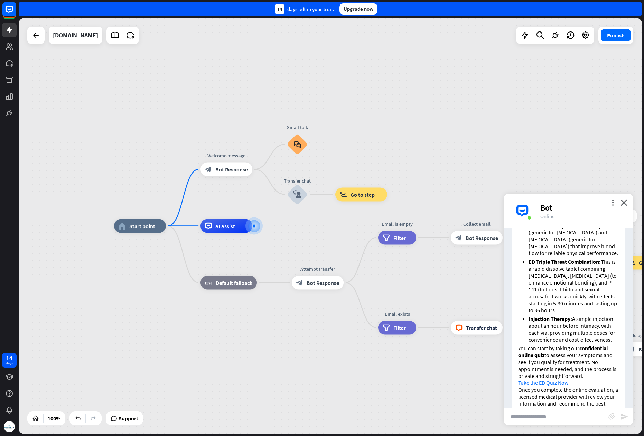
scroll to position [703, 0]
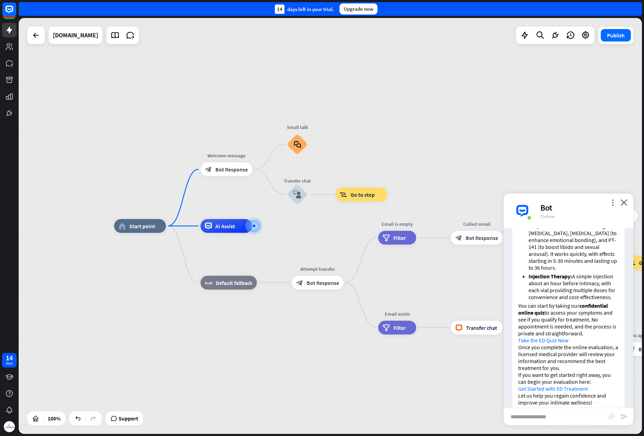
click at [540, 337] on link "Take the ED Quiz Now" at bounding box center [543, 340] width 50 height 7
click at [552, 385] on link "Get Started with ED Treatment" at bounding box center [553, 388] width 70 height 7
click at [536, 414] on input "text" at bounding box center [556, 416] width 105 height 17
type input "*"
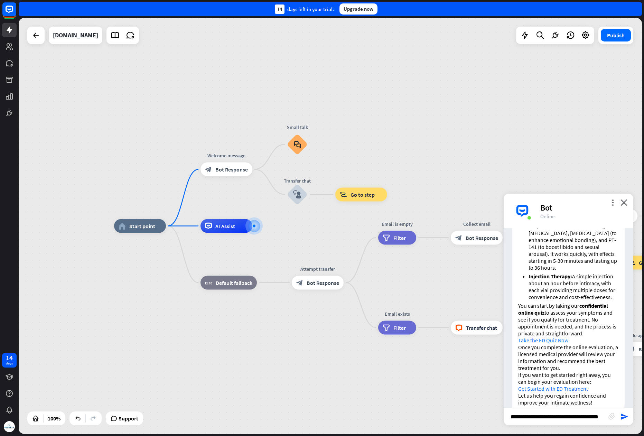
type input "**********"
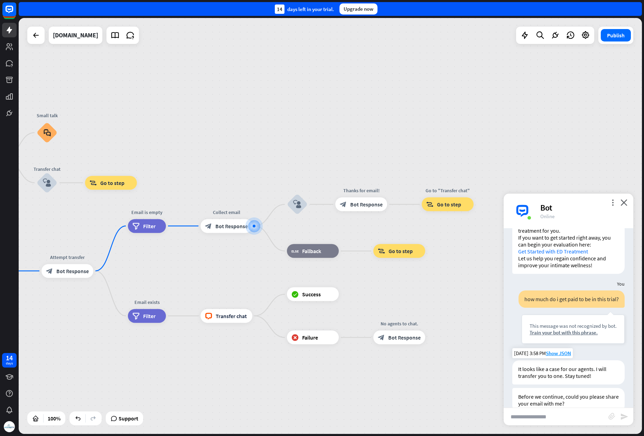
scroll to position [841, 0]
